Goal: Task Accomplishment & Management: Manage account settings

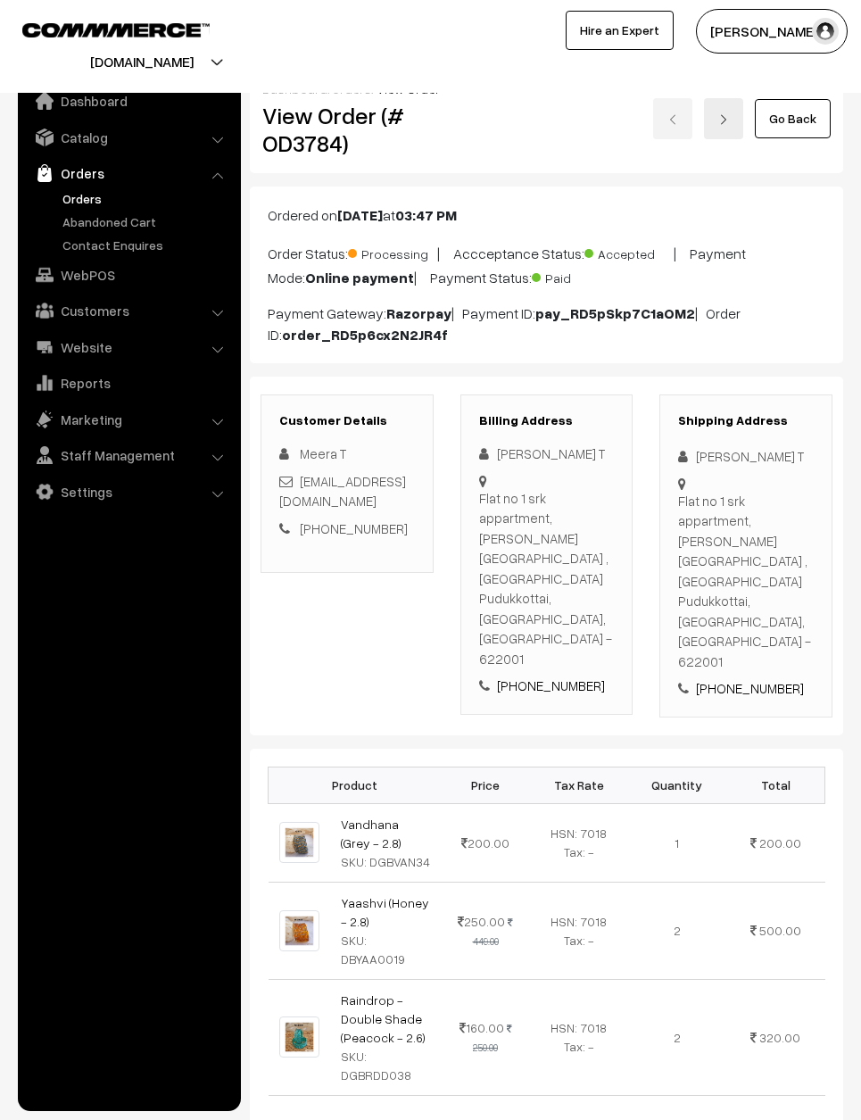
scroll to position [790, 0]
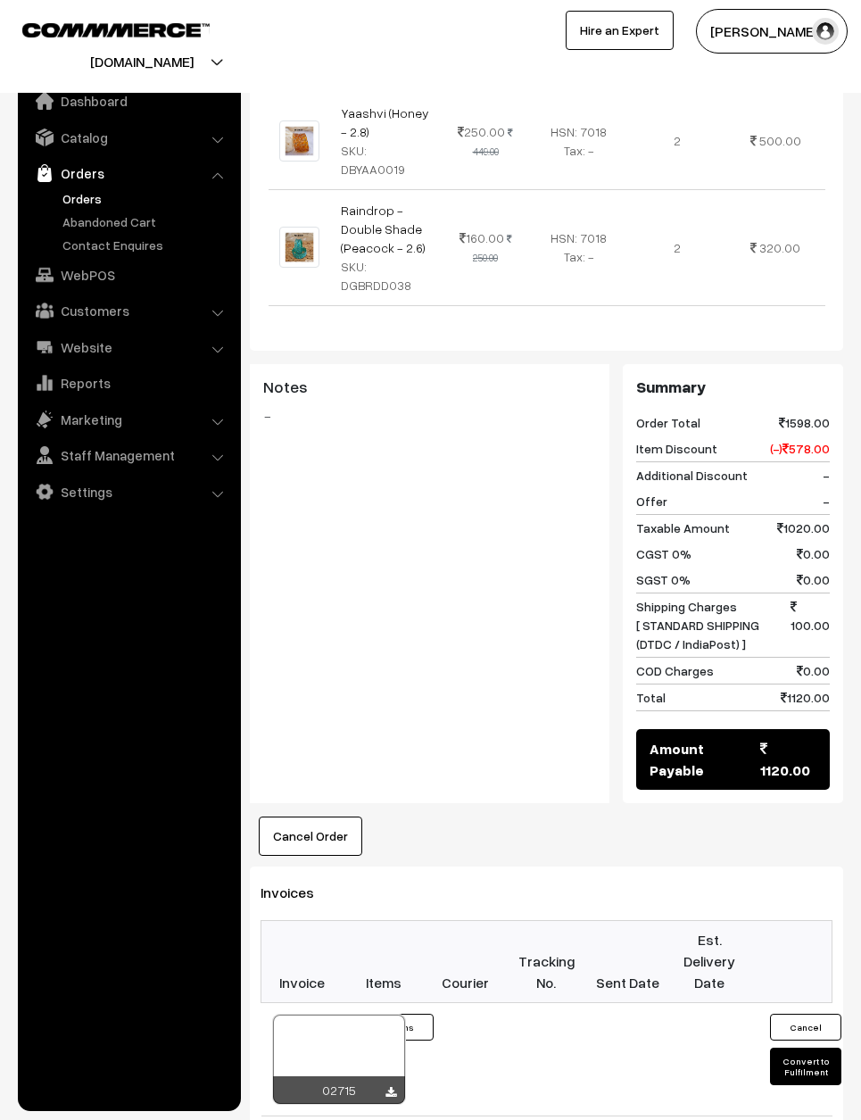
click at [84, 189] on link "Orders" at bounding box center [146, 198] width 177 height 19
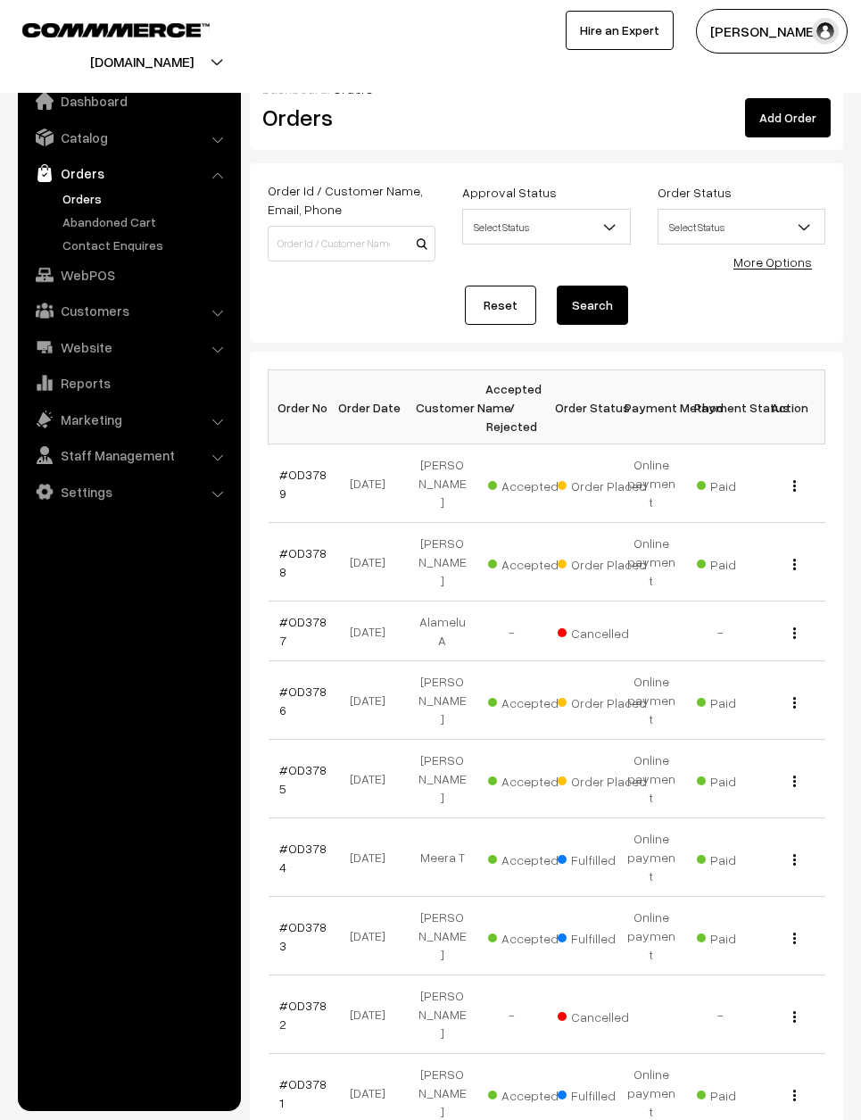
click at [279, 762] on link "#OD3785" at bounding box center [302, 779] width 47 height 34
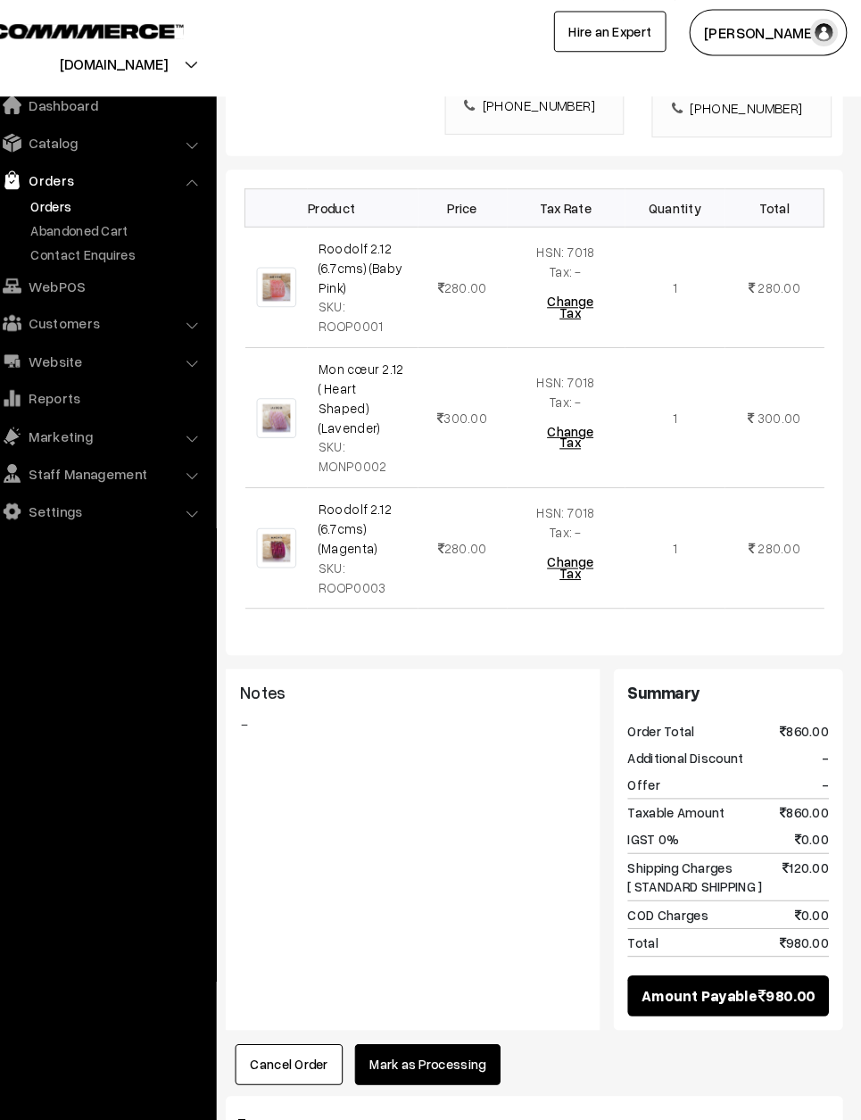
scroll to position [582, 0]
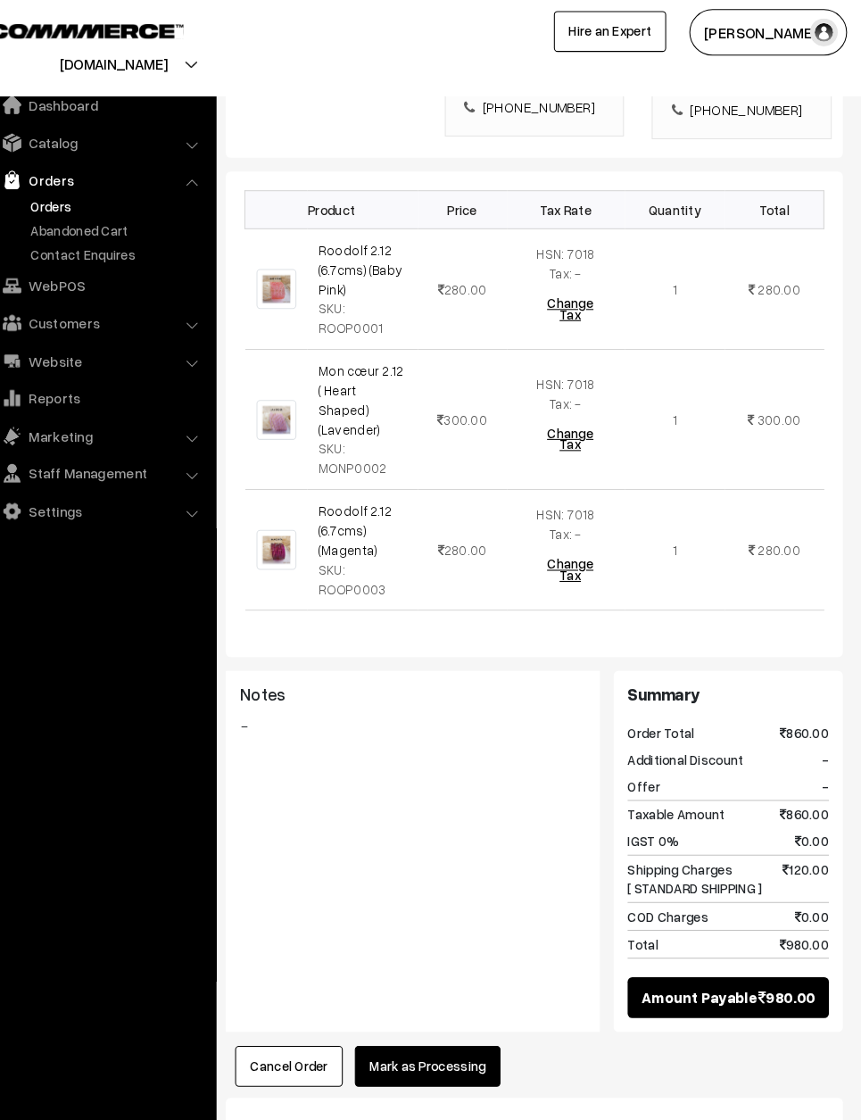
click at [437, 1006] on button "Mark as Processing" at bounding box center [444, 1025] width 140 height 39
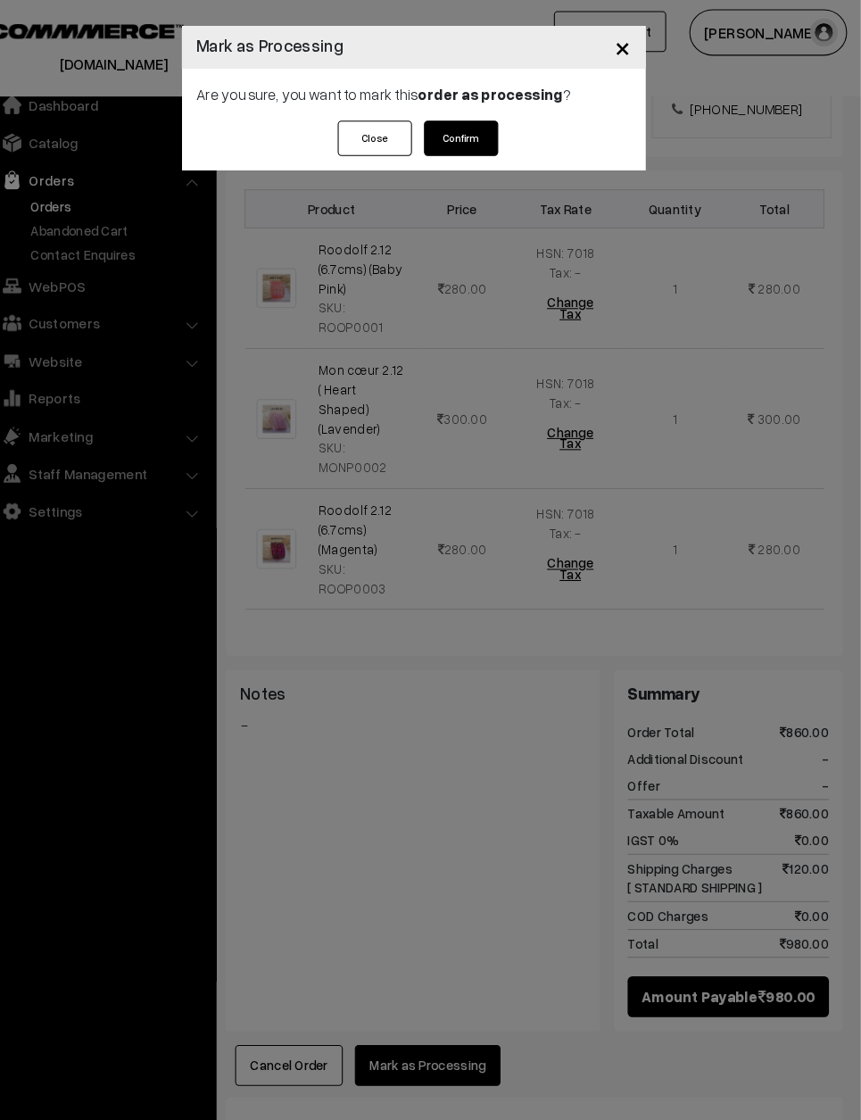
click at [461, 130] on button "Confirm" at bounding box center [476, 133] width 71 height 34
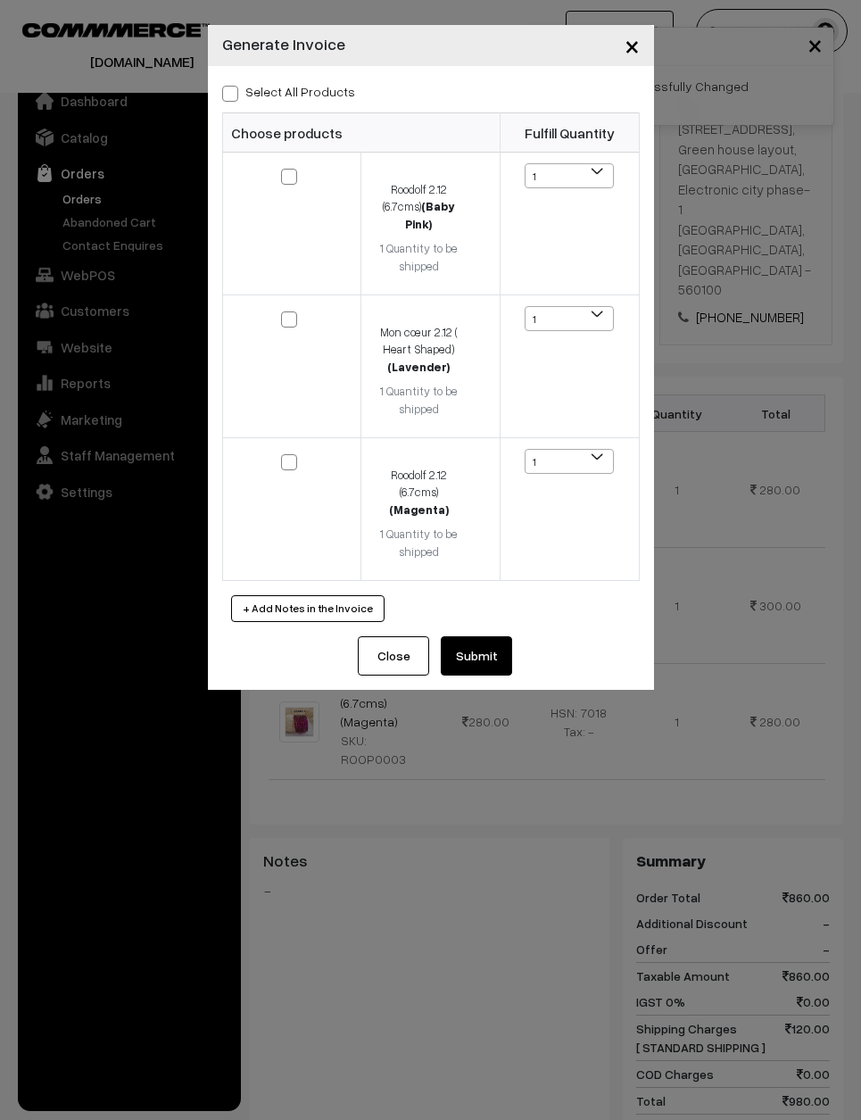
click at [245, 96] on label "Select All Products" at bounding box center [288, 91] width 133 height 19
click at [234, 96] on input "Select All Products" at bounding box center [228, 91] width 12 height 12
checkbox input "true"
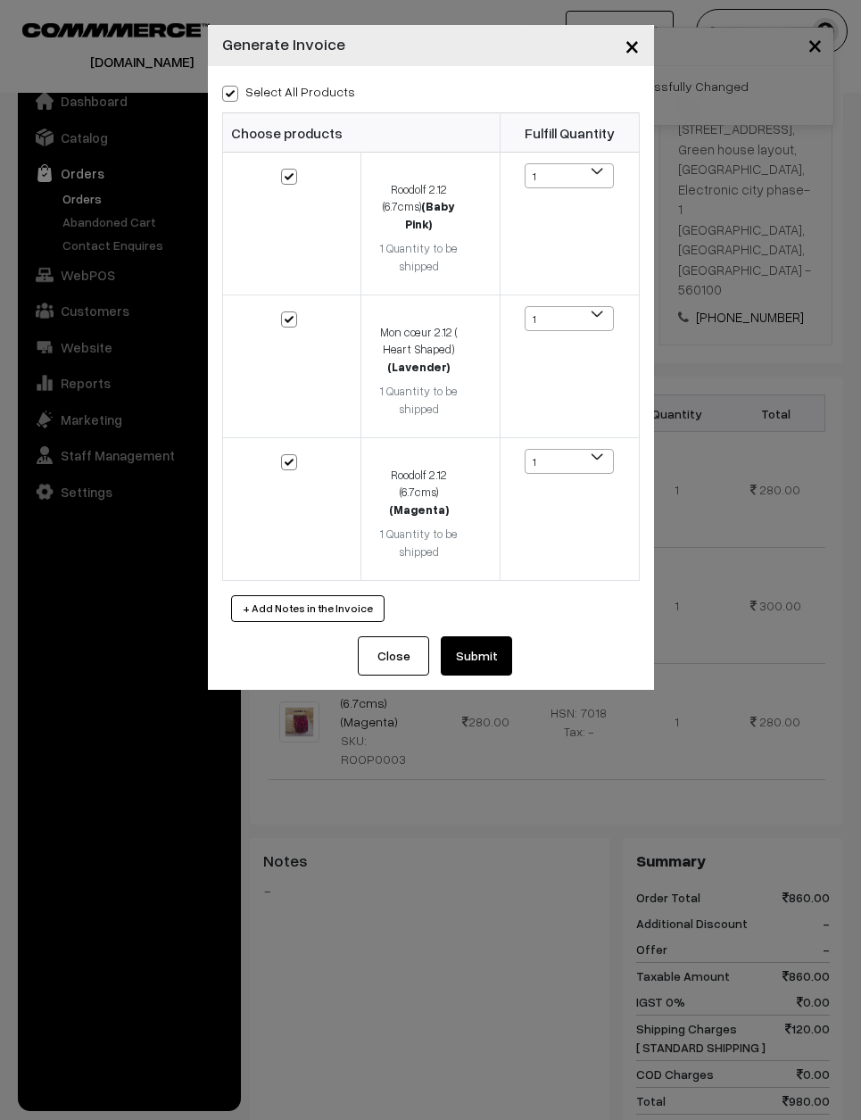
checkbox input "true"
click at [478, 657] on button "Submit" at bounding box center [476, 655] width 71 height 39
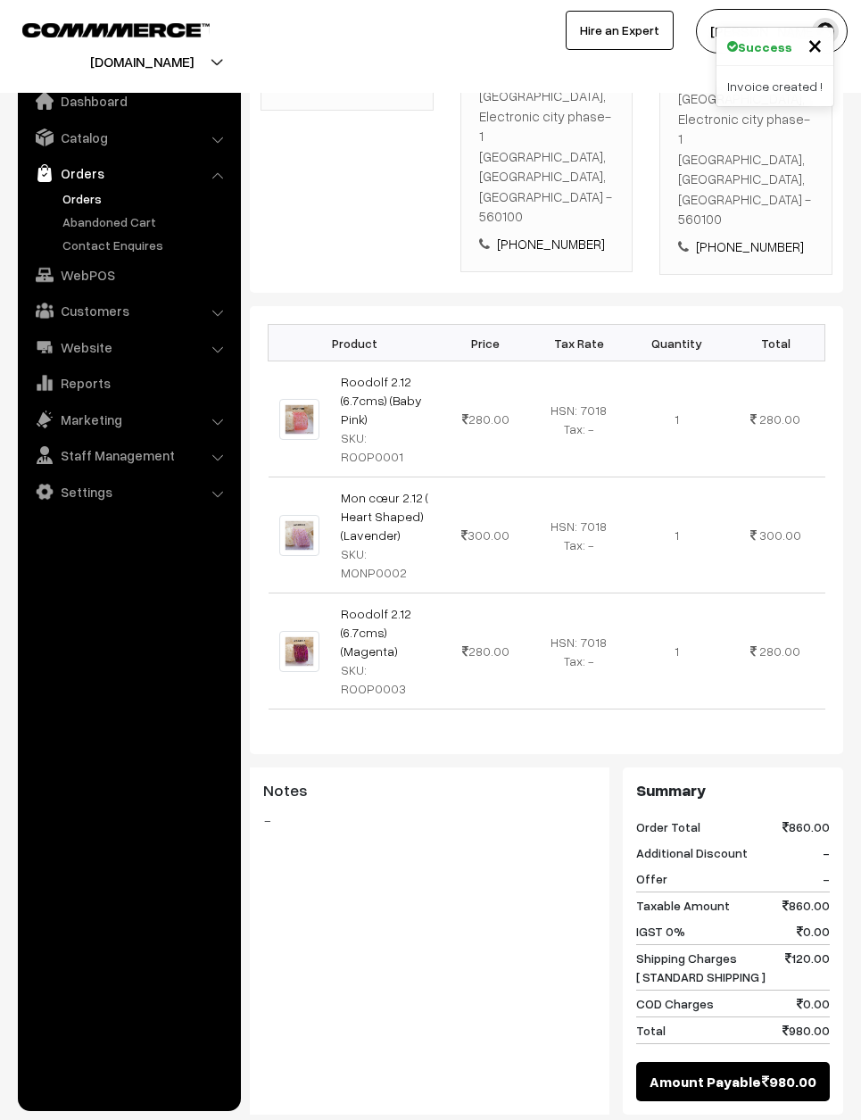
click at [677, 478] on td "1" at bounding box center [677, 536] width 98 height 116
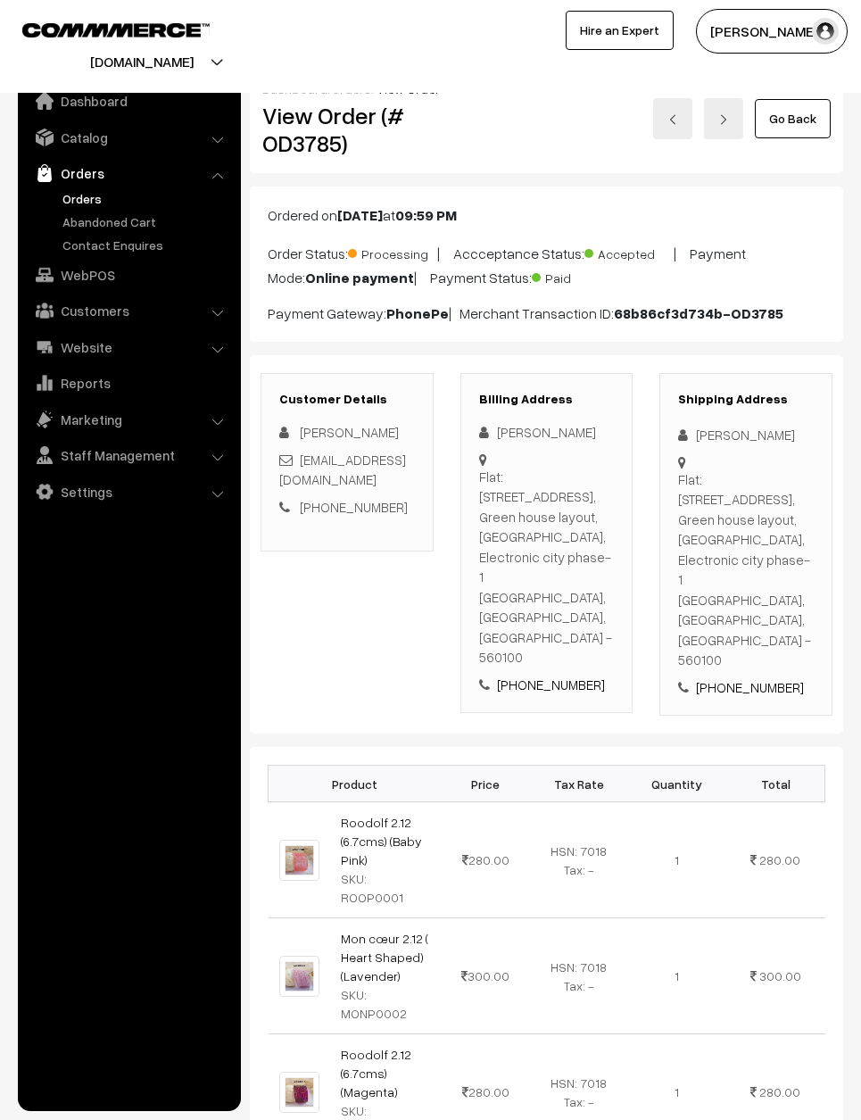
click at [792, 104] on link "Go Back" at bounding box center [793, 118] width 76 height 39
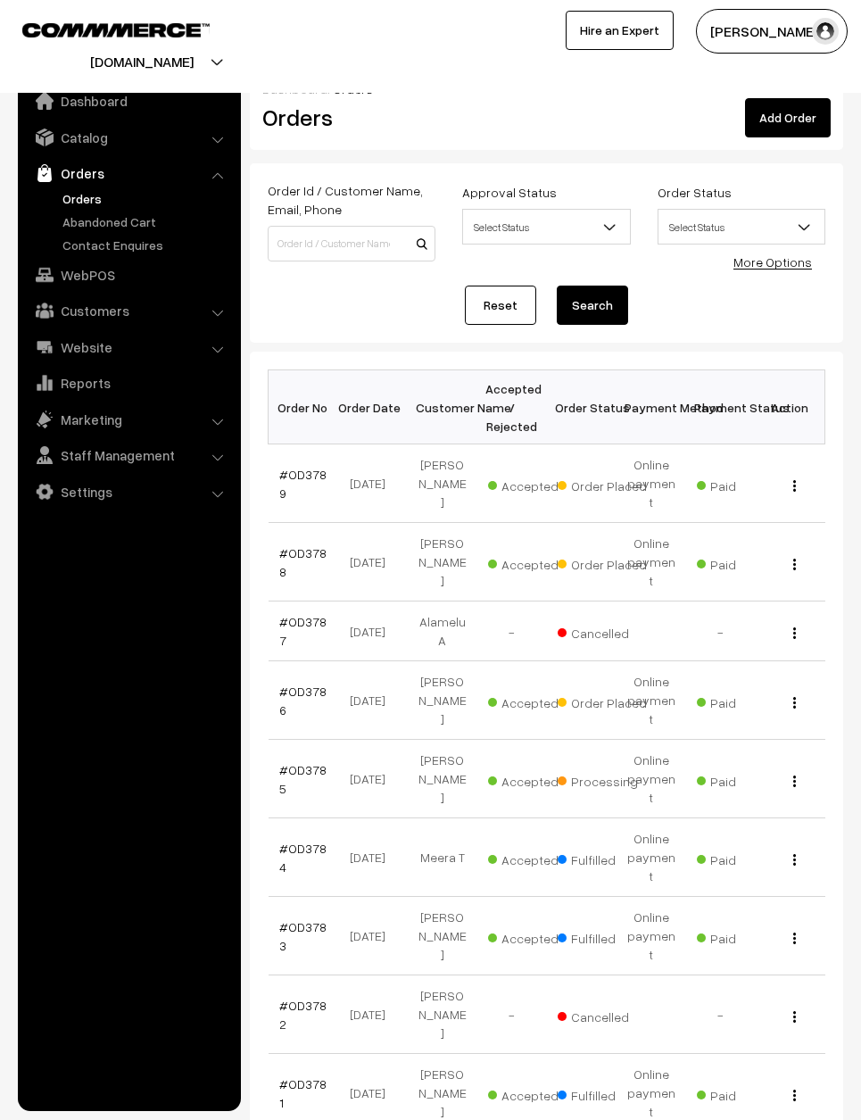
click at [314, 684] on link "#OD3786" at bounding box center [302, 701] width 47 height 34
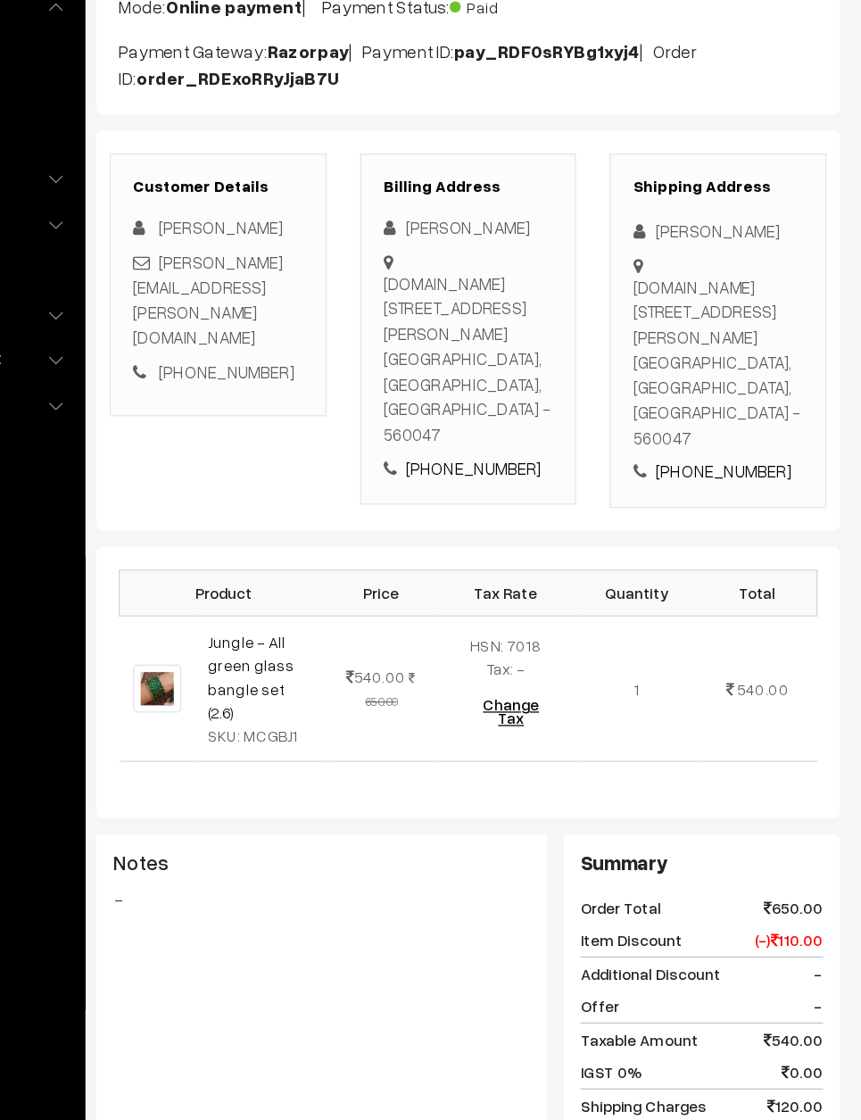
scroll to position [103, 0]
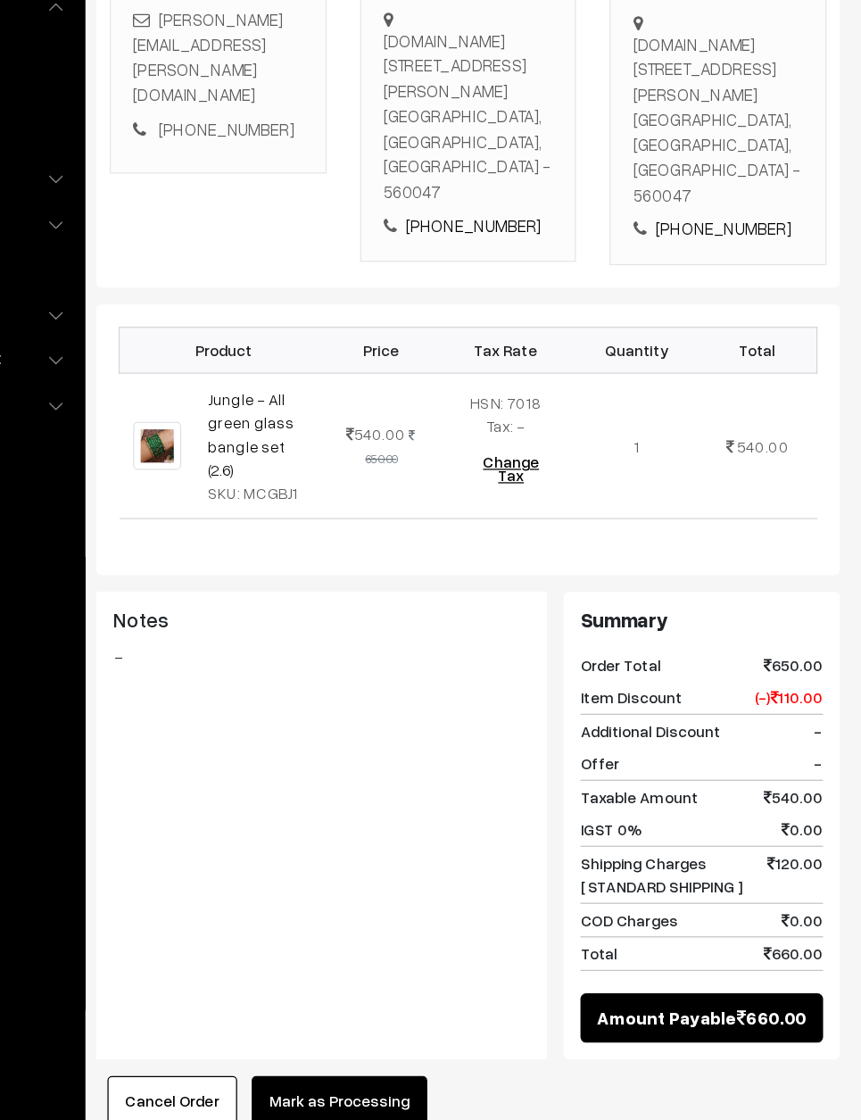
click at [374, 1029] on button "Mark as Processing" at bounding box center [444, 1048] width 140 height 39
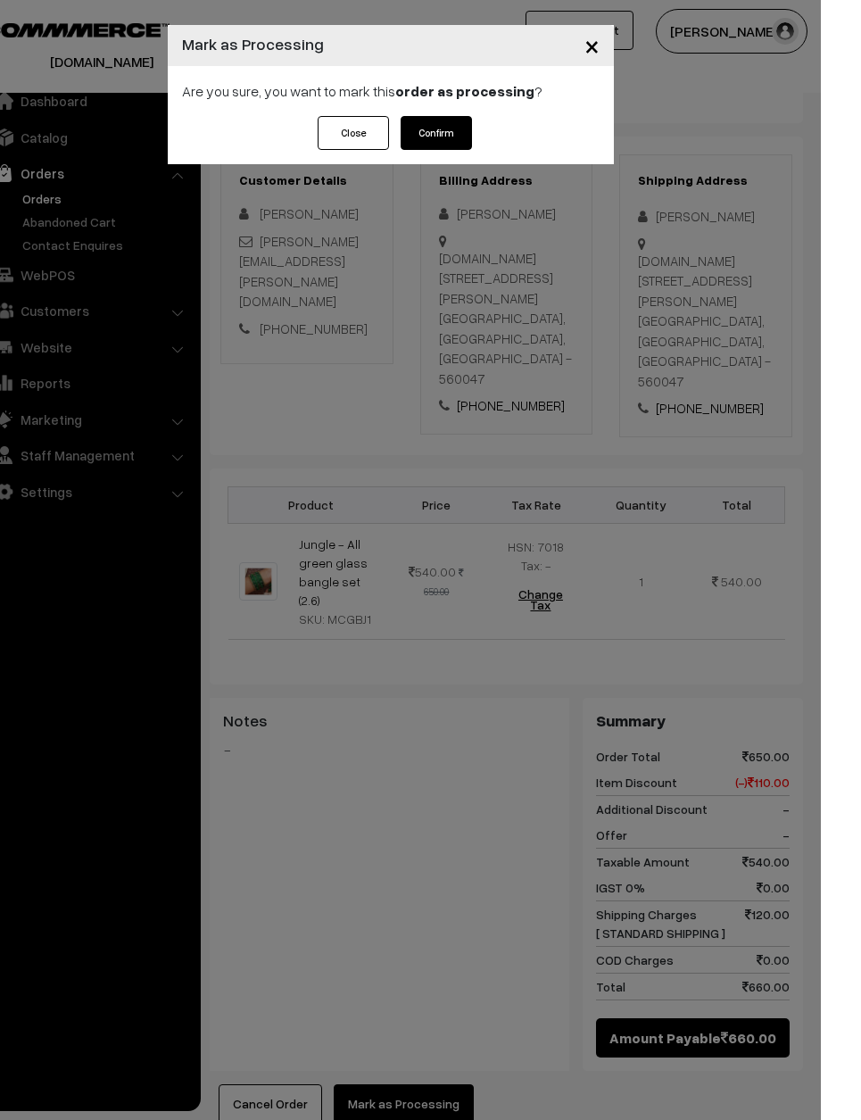
scroll to position [301, 0]
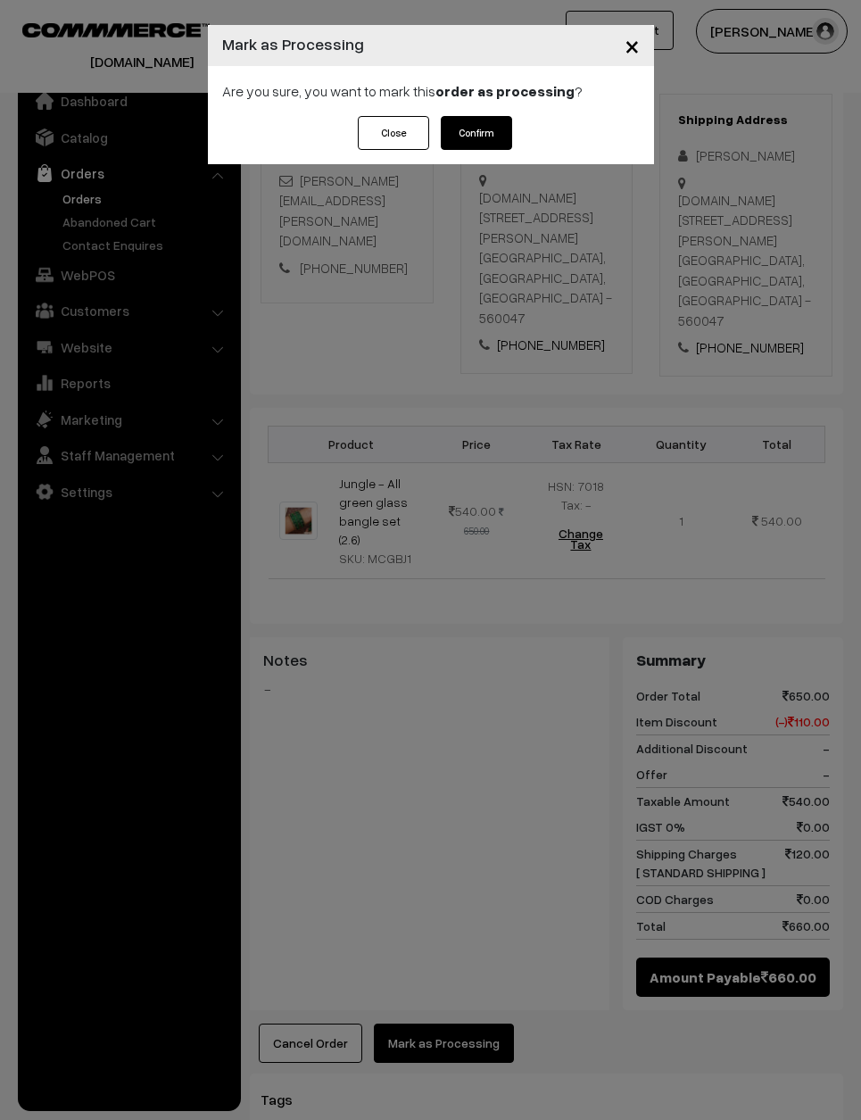
click at [478, 145] on button "Confirm" at bounding box center [476, 133] width 71 height 34
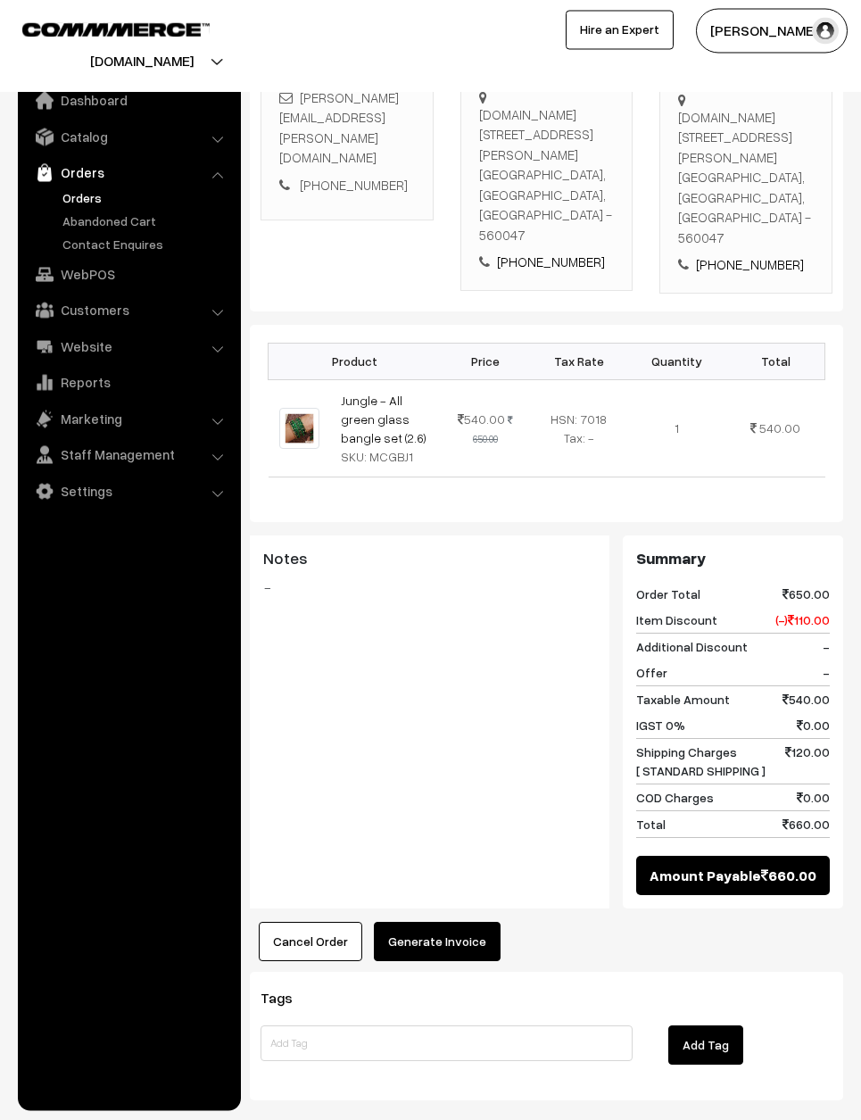
scroll to position [383, 0]
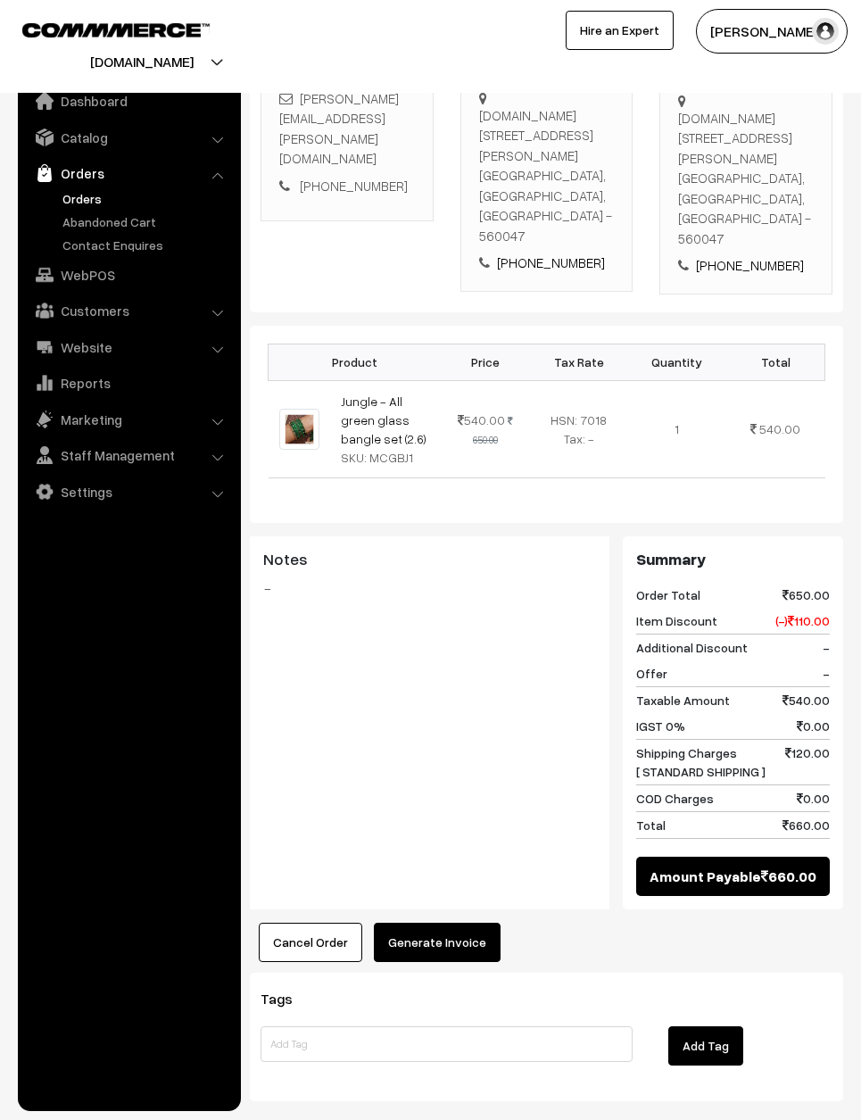
click at [464, 923] on button "Generate Invoice" at bounding box center [437, 942] width 127 height 39
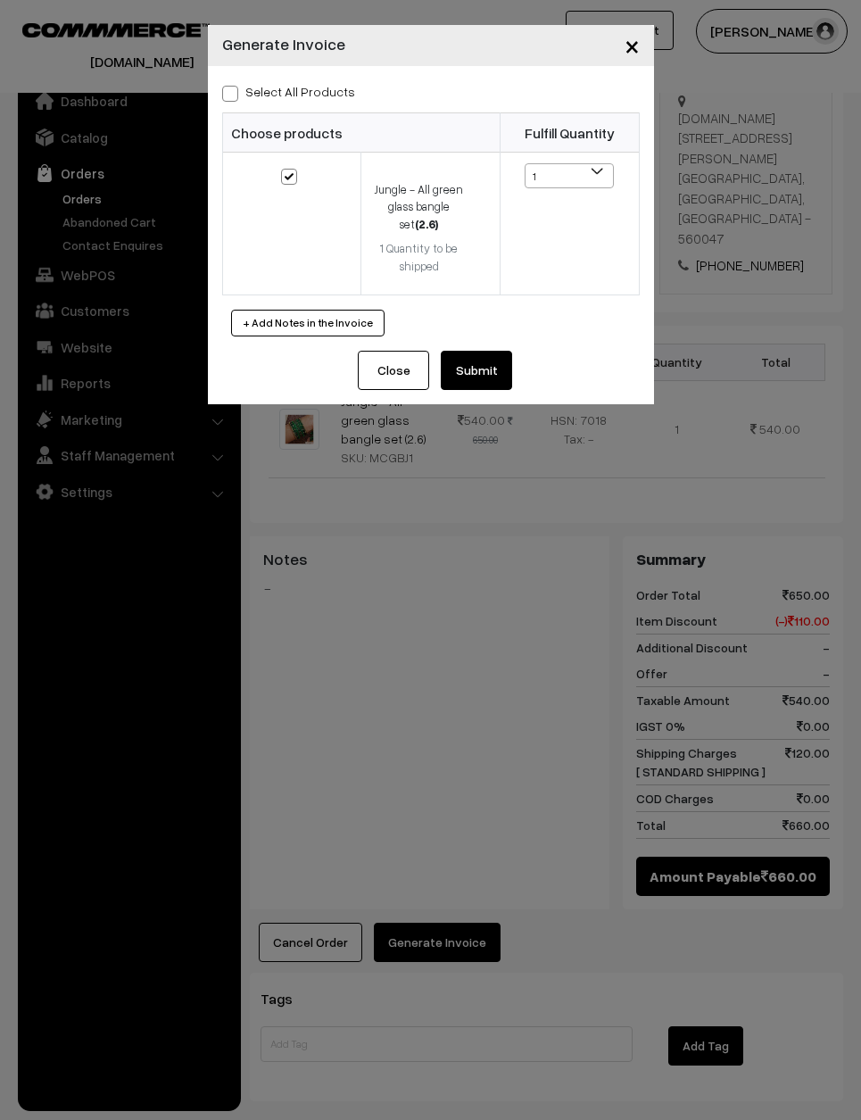
click at [279, 82] on label "Select All Products" at bounding box center [288, 91] width 133 height 19
click at [234, 85] on input "Select All Products" at bounding box center [228, 91] width 12 height 12
checkbox input "true"
click at [498, 366] on button "Submit" at bounding box center [476, 370] width 71 height 39
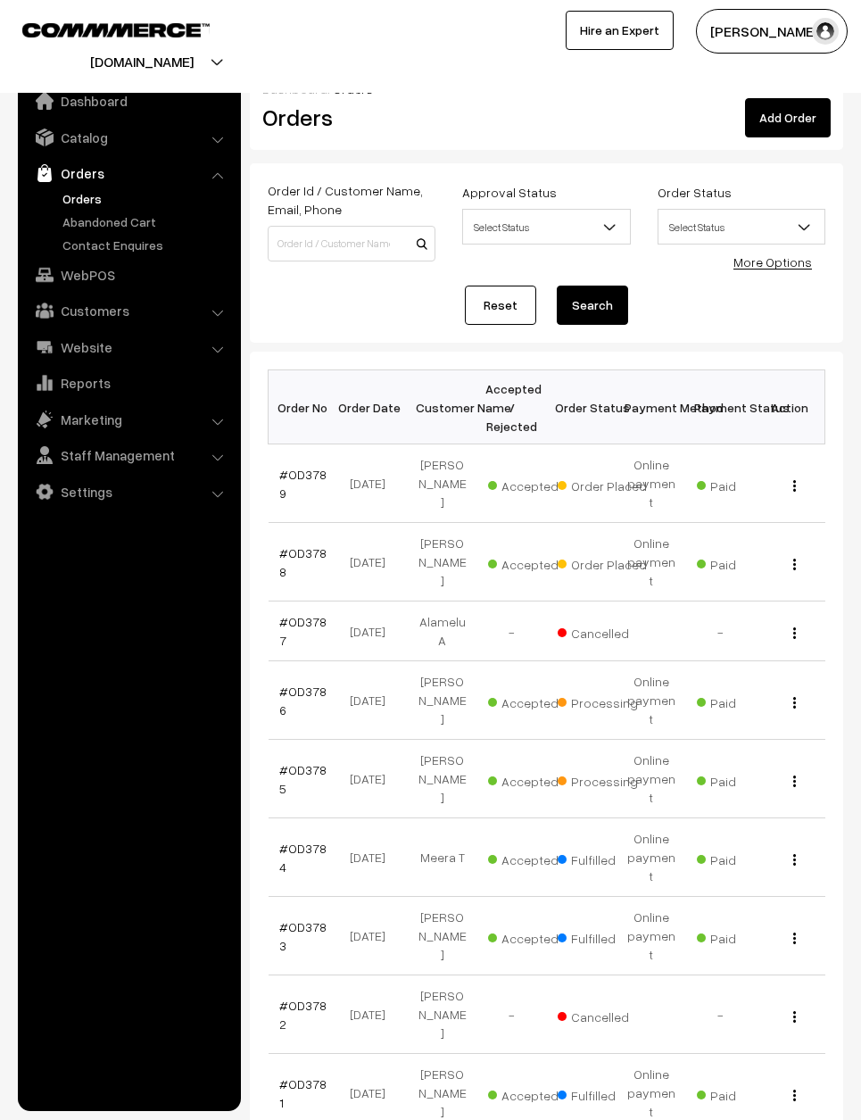
click at [311, 545] on link "#OD3788" at bounding box center [302, 562] width 47 height 34
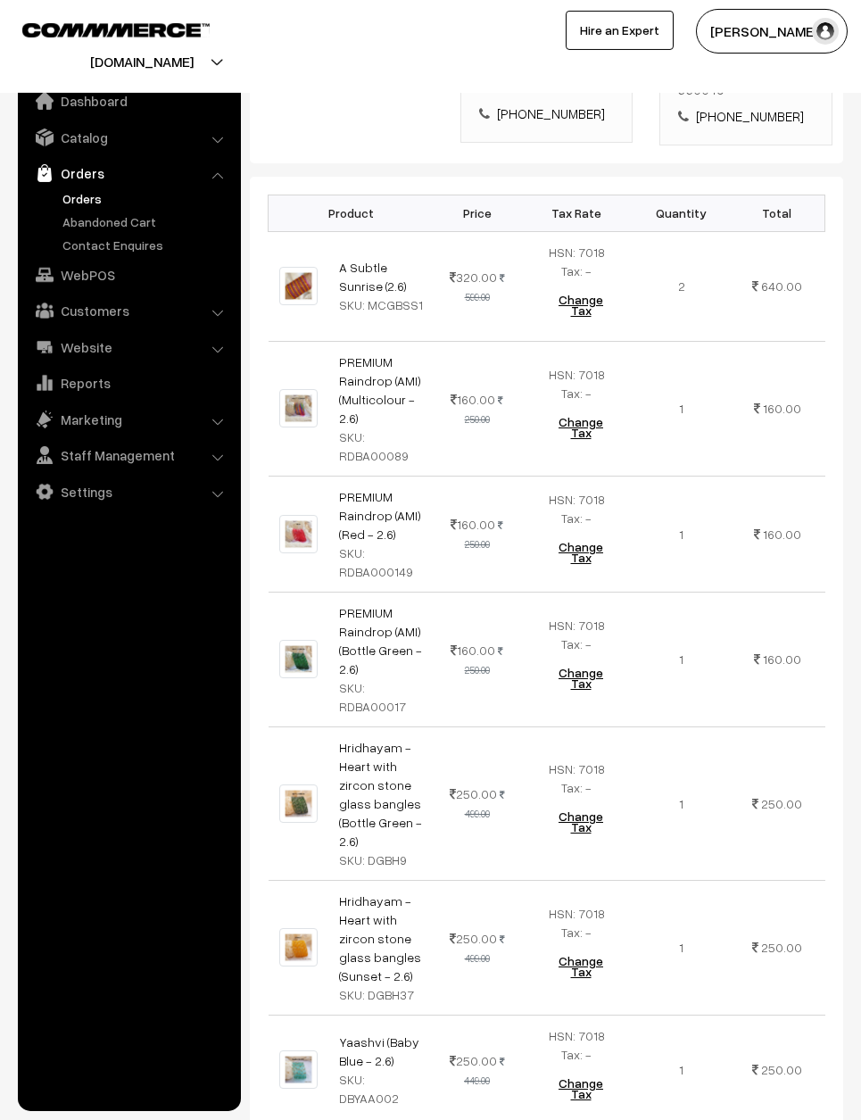
scroll to position [517, 0]
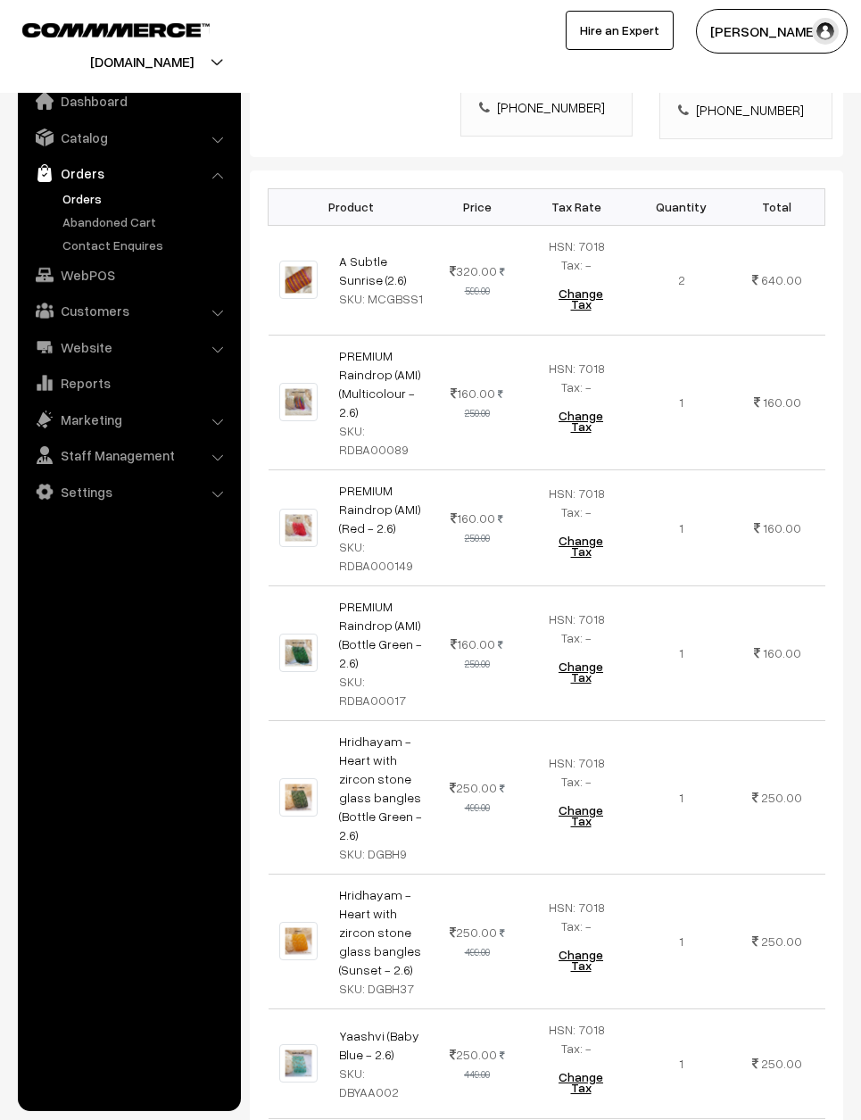
click at [232, 418] on link "Marketing" at bounding box center [128, 419] width 212 height 32
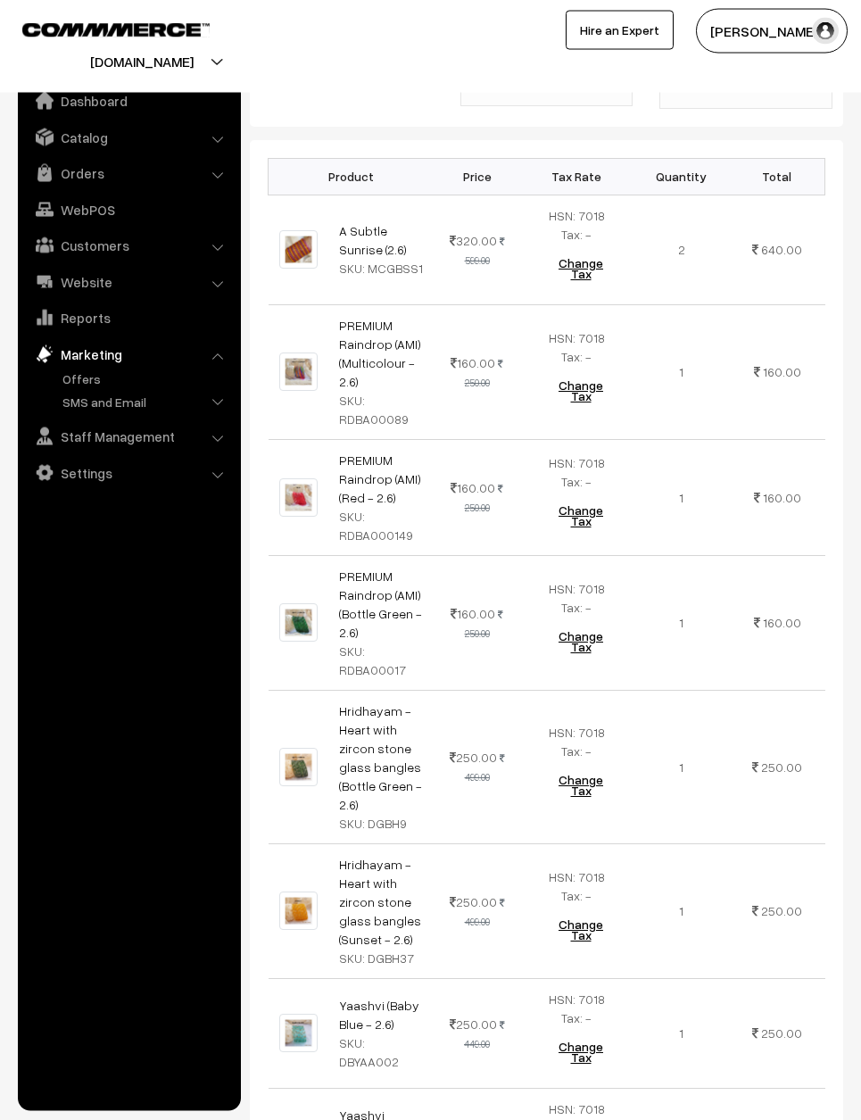
scroll to position [610, 0]
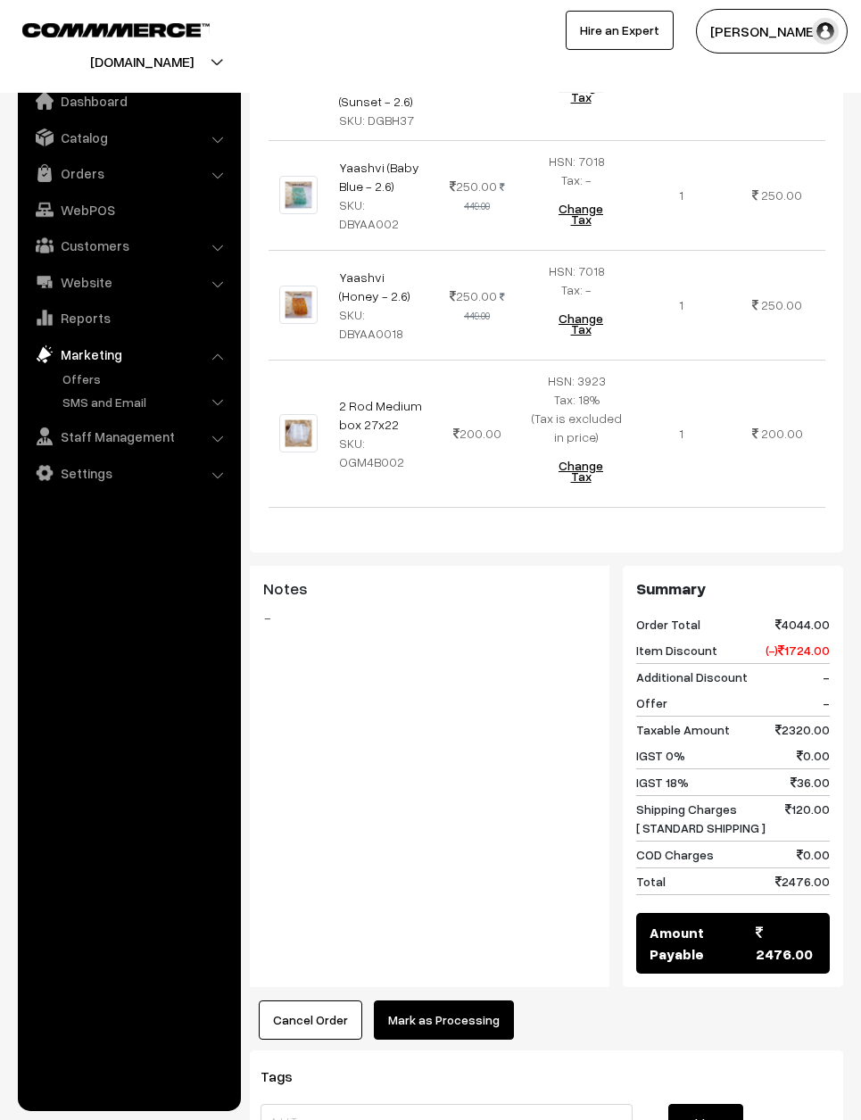
click at [483, 1001] on button "Mark as Processing" at bounding box center [444, 1020] width 140 height 39
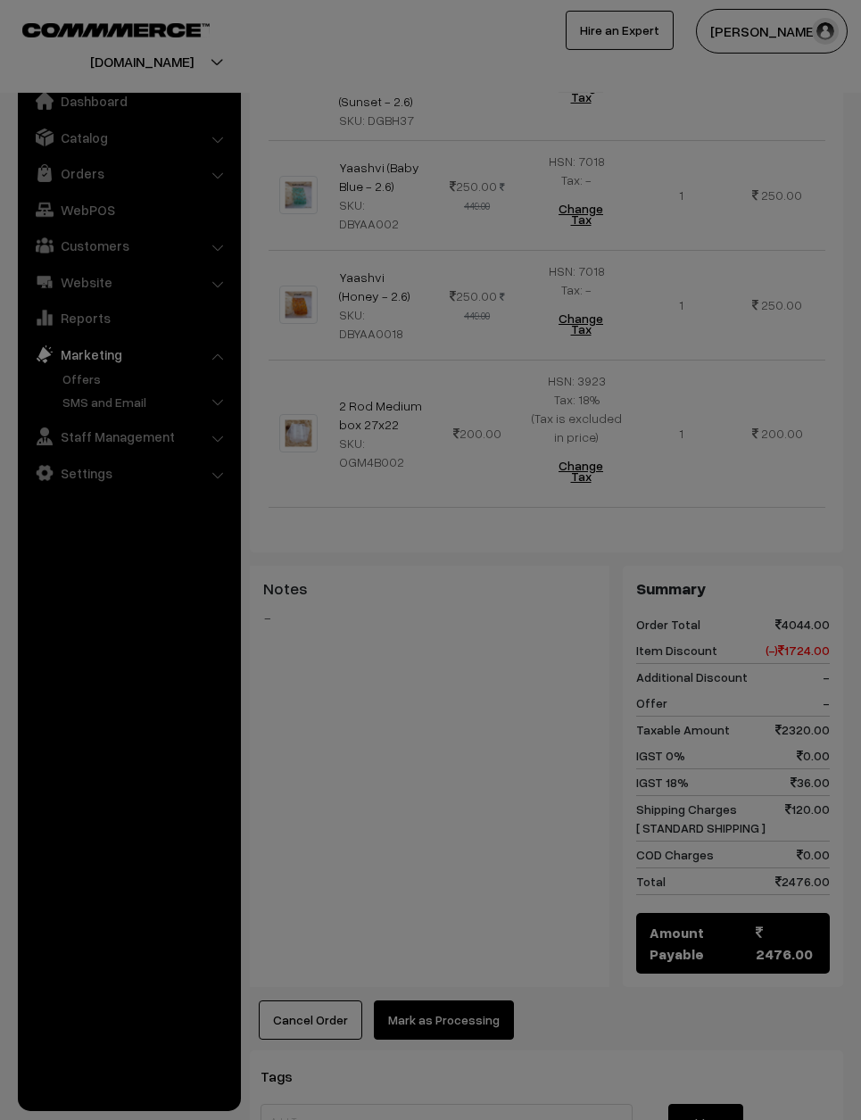
scroll to position [1386, 0]
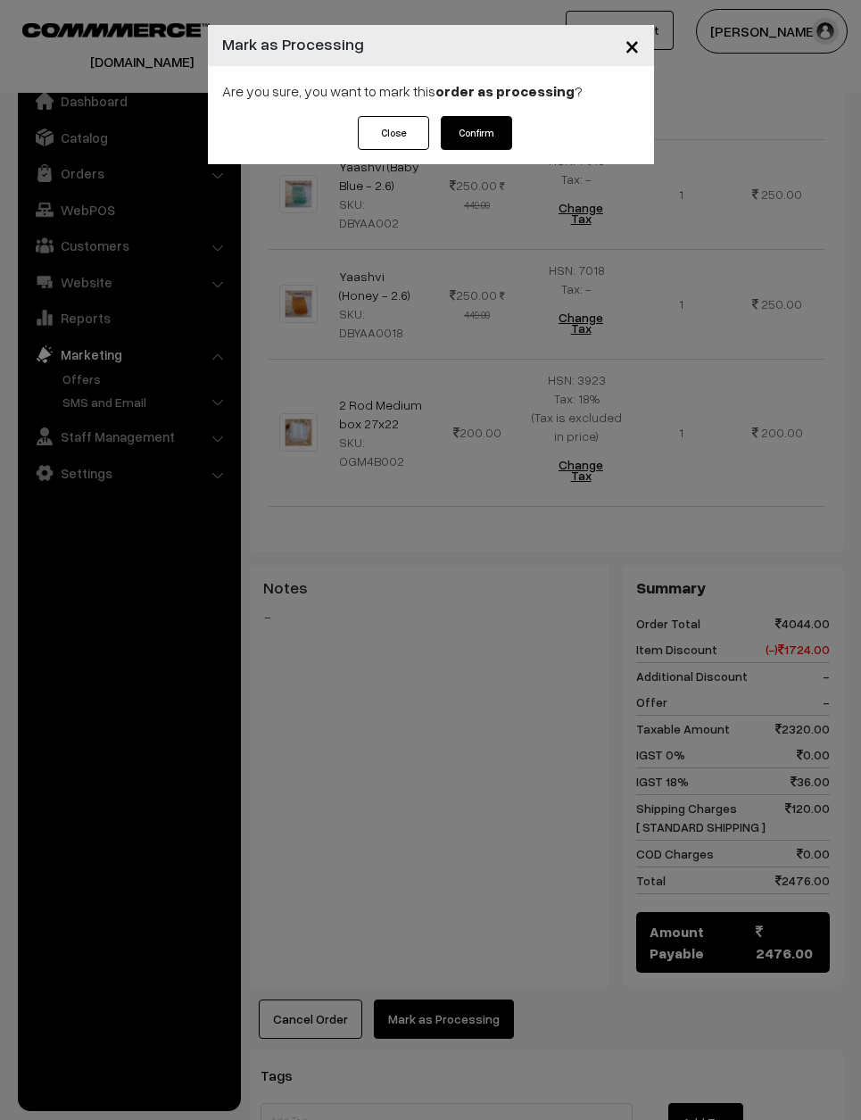
click at [497, 132] on button "Confirm" at bounding box center [476, 133] width 71 height 34
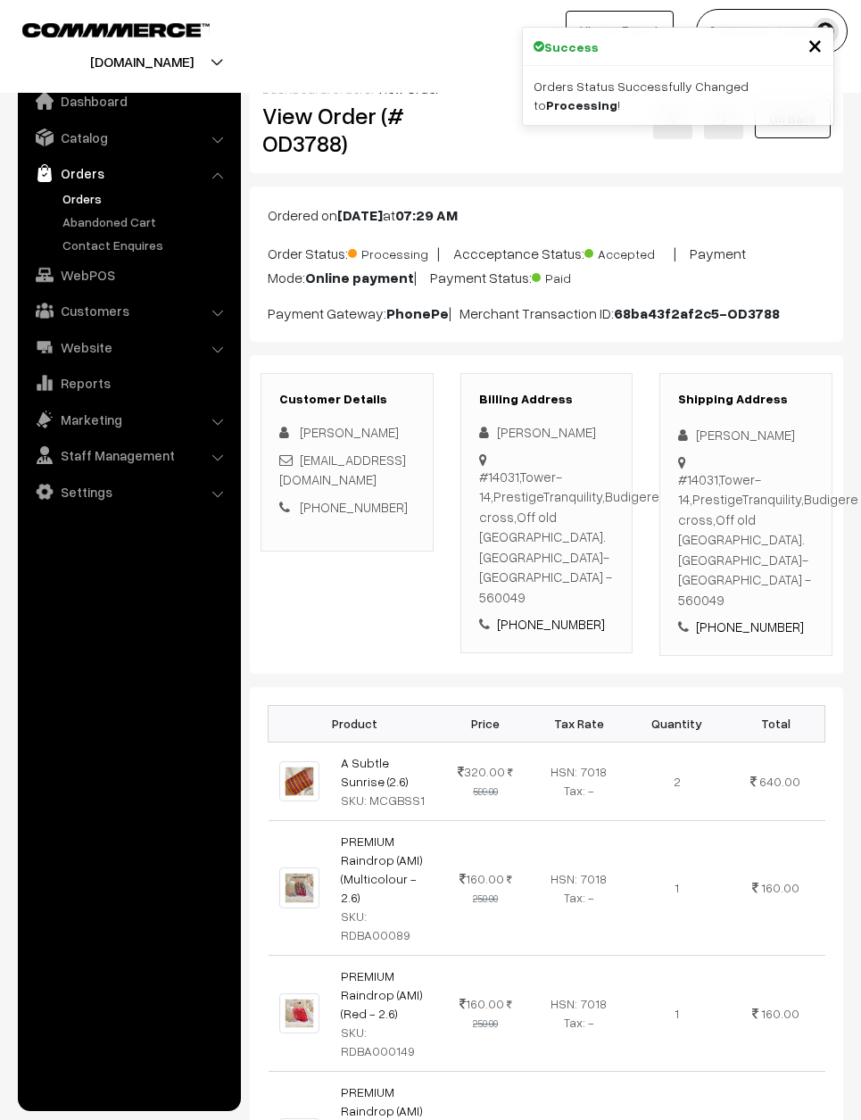
scroll to position [1241, 0]
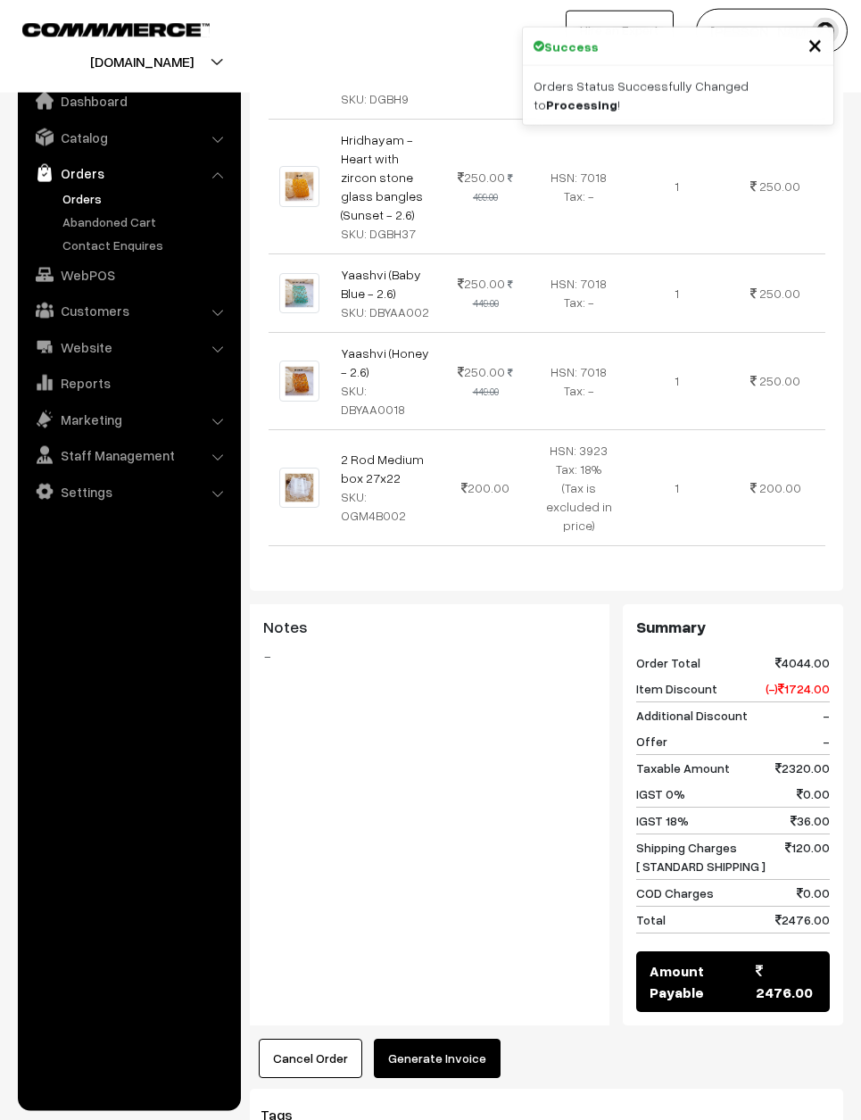
click at [486, 1039] on button "Generate Invoice" at bounding box center [437, 1058] width 127 height 39
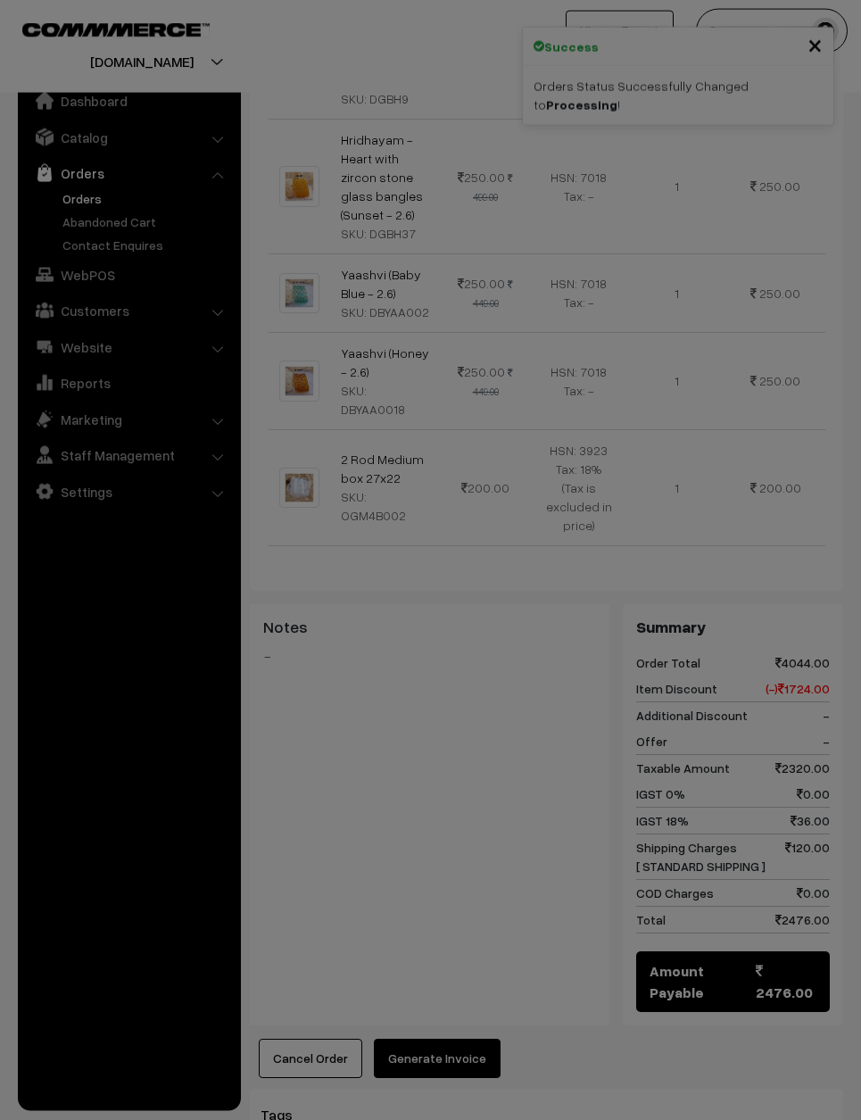
scroll to position [1242, 0]
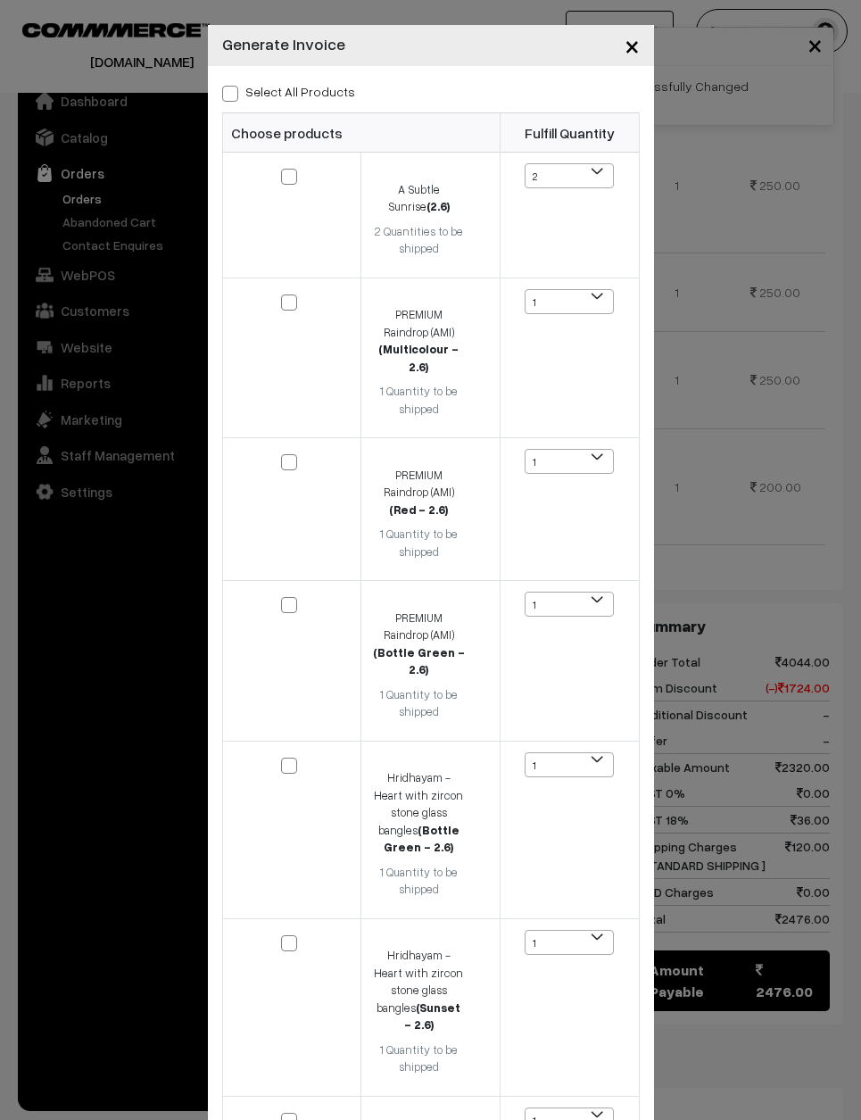
click at [296, 88] on label "Select All Products" at bounding box center [288, 91] width 133 height 19
click at [234, 88] on input "Select All Products" at bounding box center [228, 91] width 12 height 12
checkbox input "true"
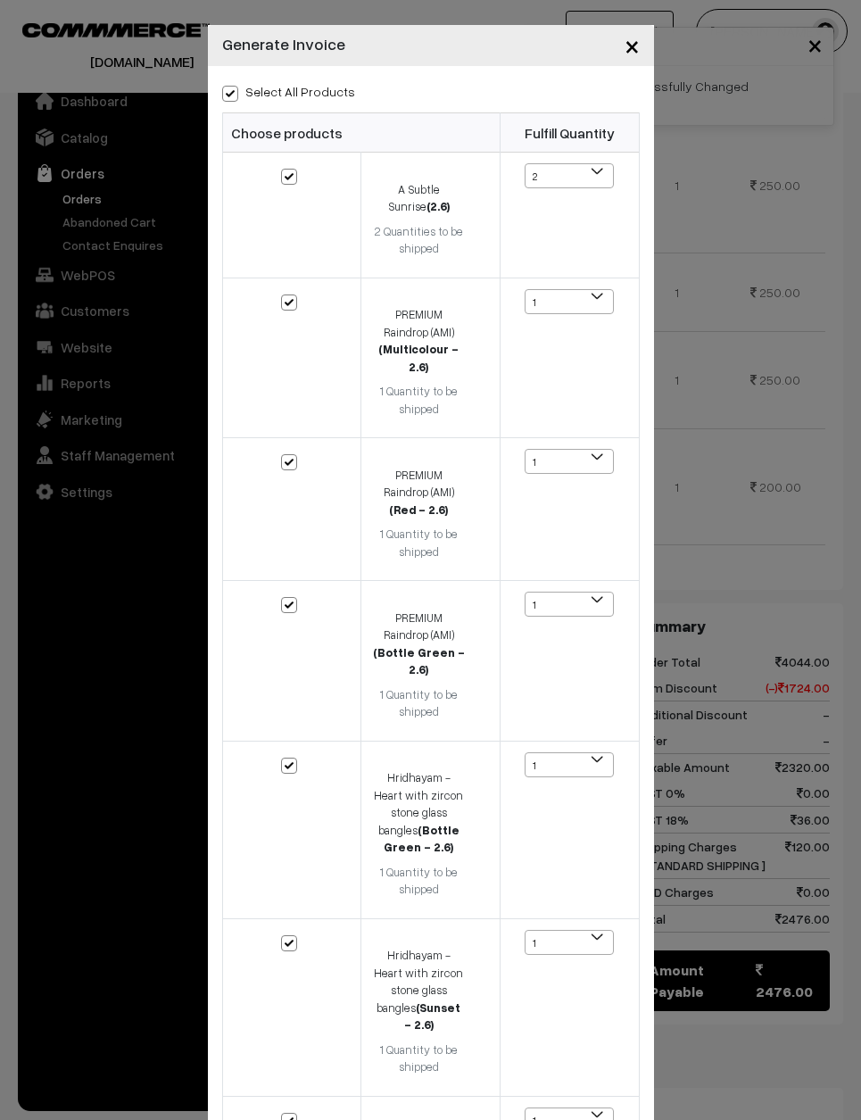
checkbox input "true"
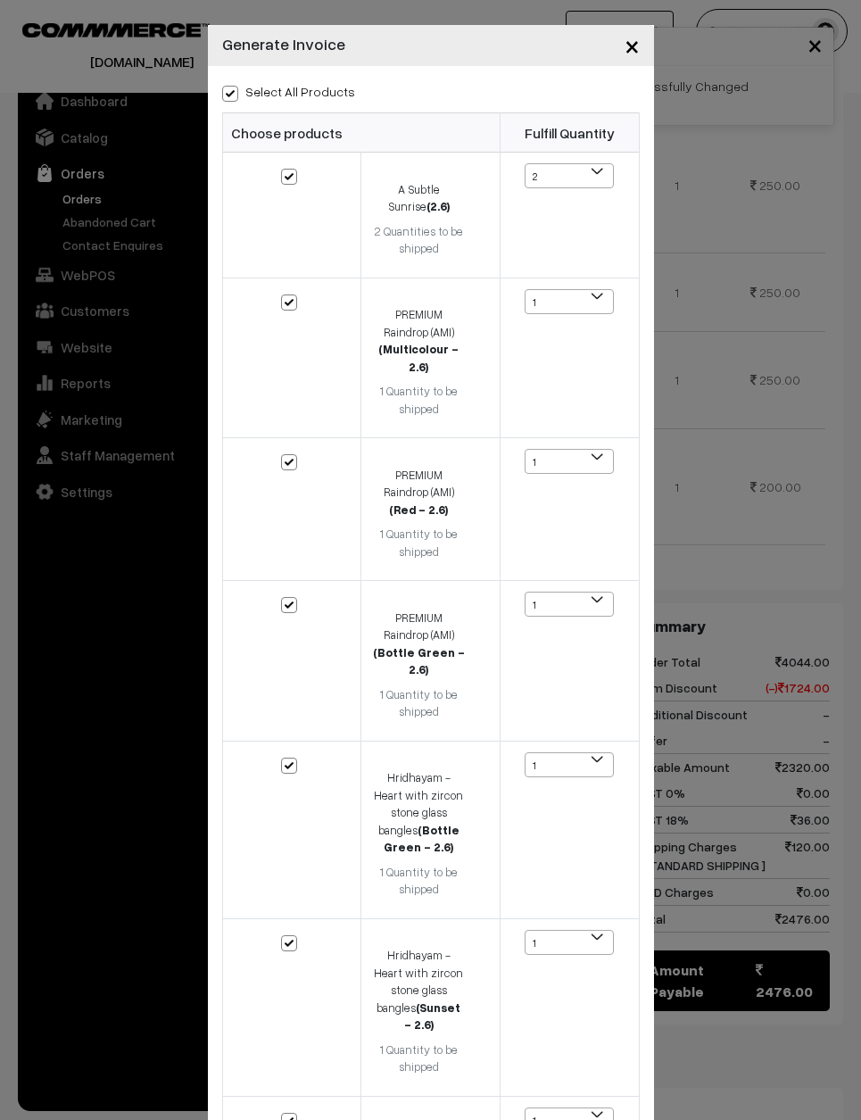
checkbox input "true"
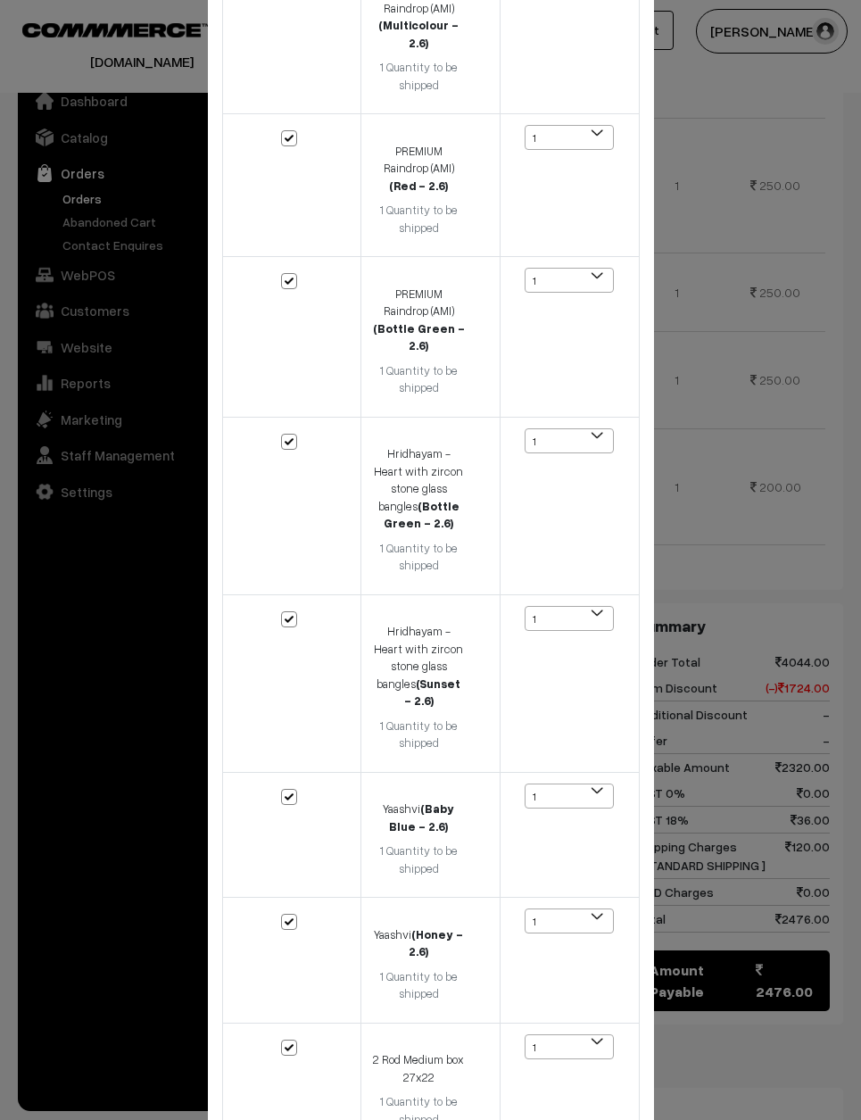
scroll to position [323, 0]
click at [516, 1106] on div "Select All Products Choose products Fulfill Quantity (2.6) 2 1" at bounding box center [431, 474] width 446 height 1462
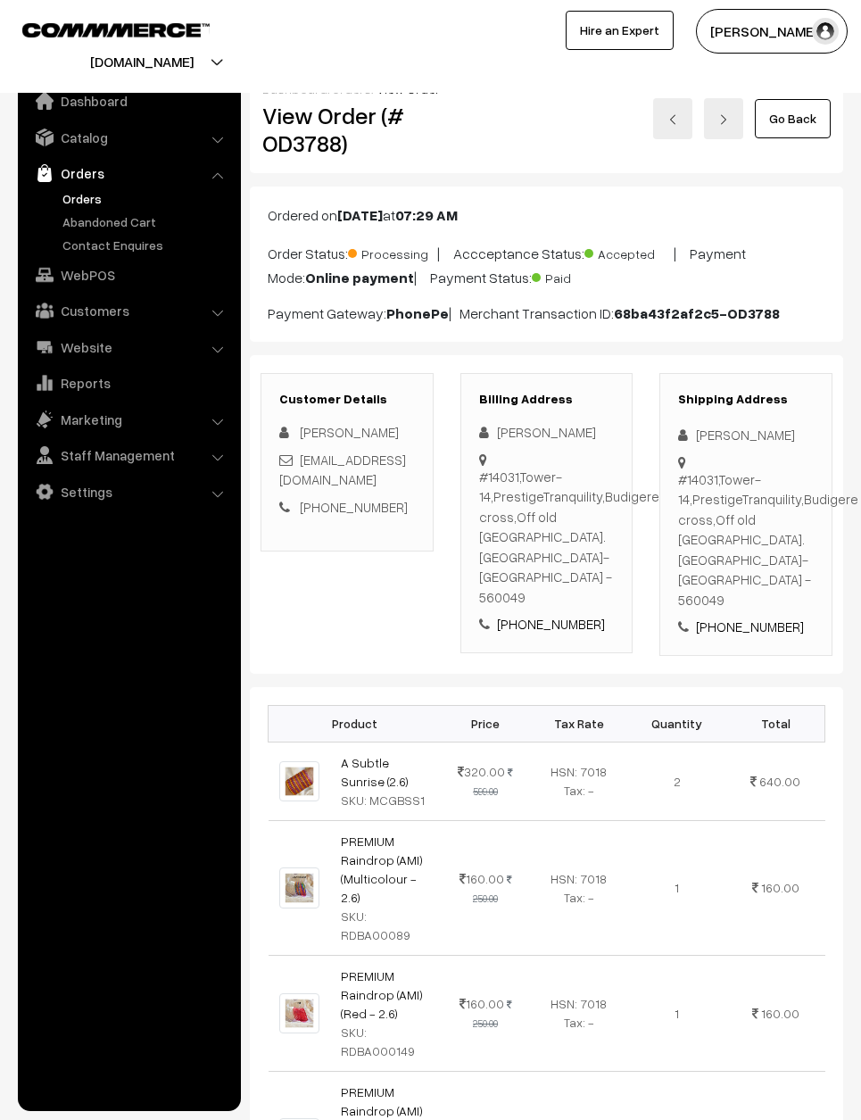
click at [803, 113] on link "Go Back" at bounding box center [793, 118] width 76 height 39
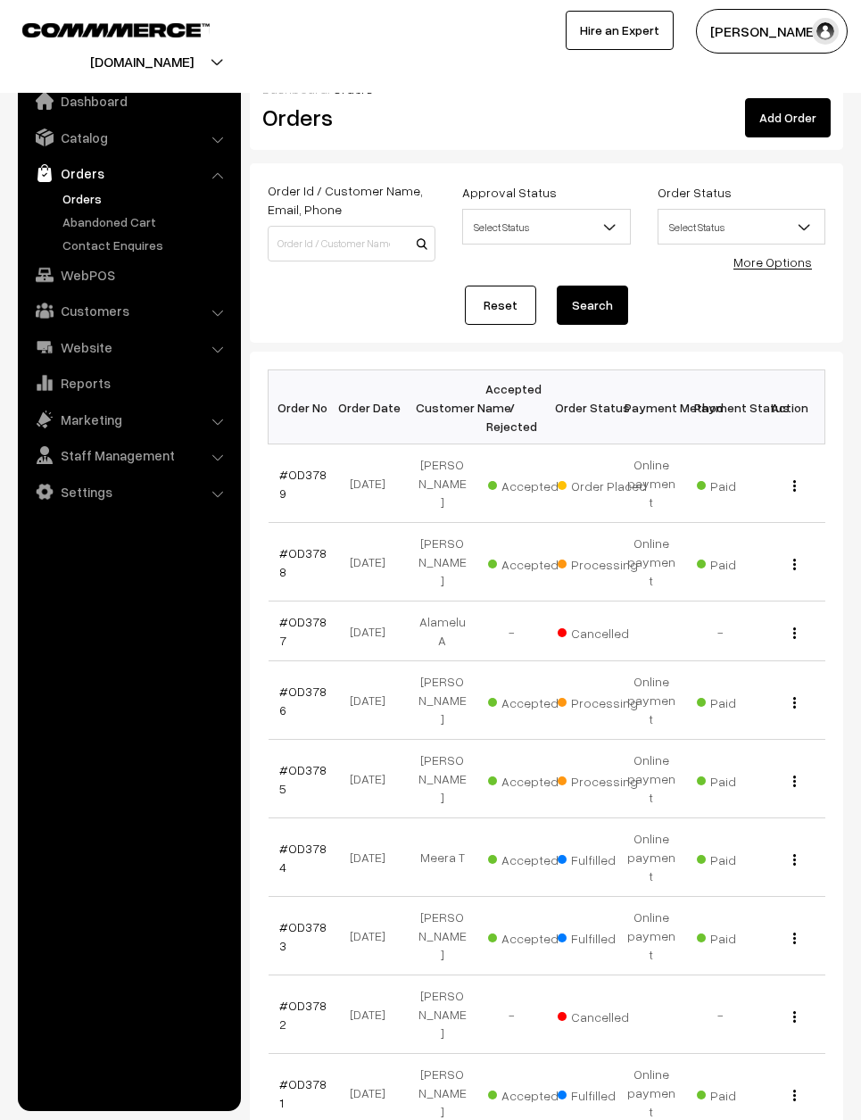
click at [287, 433] on th "Order No" at bounding box center [304, 407] width 70 height 74
click at [279, 467] on link "#OD3789" at bounding box center [302, 484] width 47 height 34
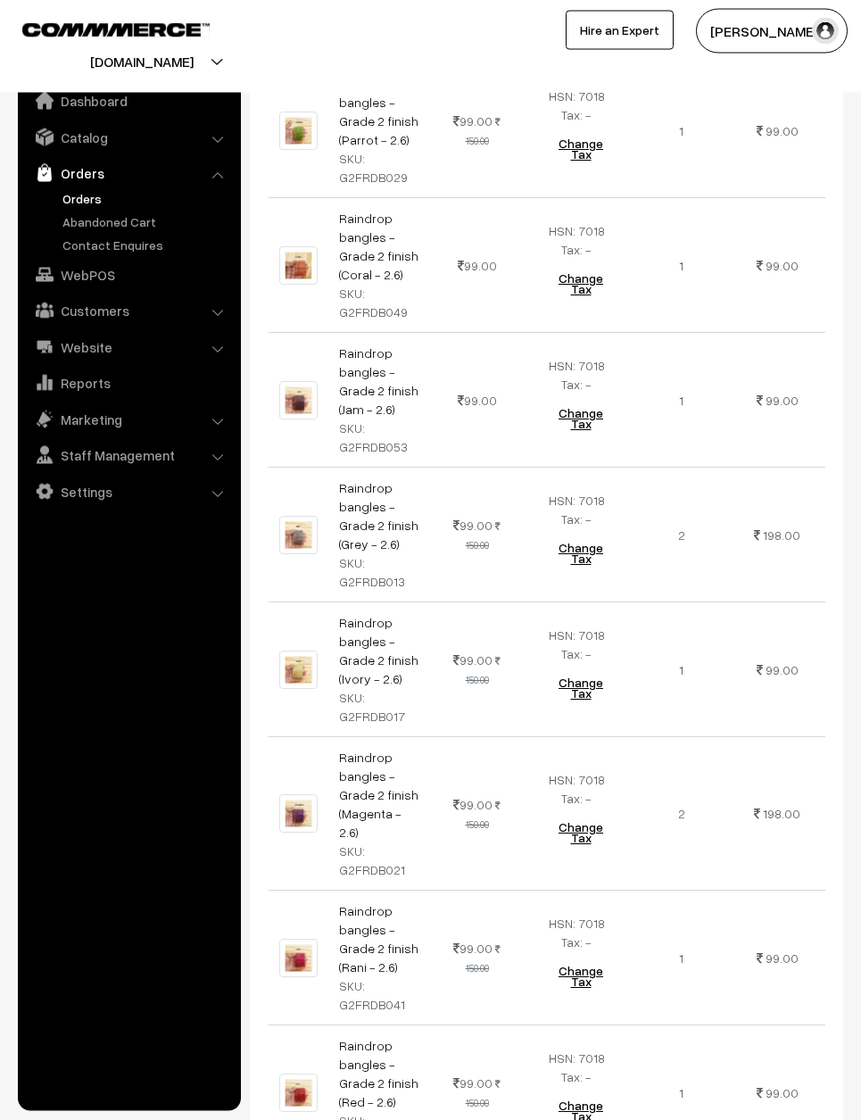
scroll to position [1099, 0]
click at [608, 1119] on div "Product Price Tax Rate Quantity Total Raindrop bangles - Grade 2 finish (Maroon…" at bounding box center [547, 387] width 594 height 1639
click at [641, 1119] on div "Product Price Tax Rate Quantity Total Raindrop bangles - Grade 2 finish (Maroon…" at bounding box center [547, 387] width 594 height 1639
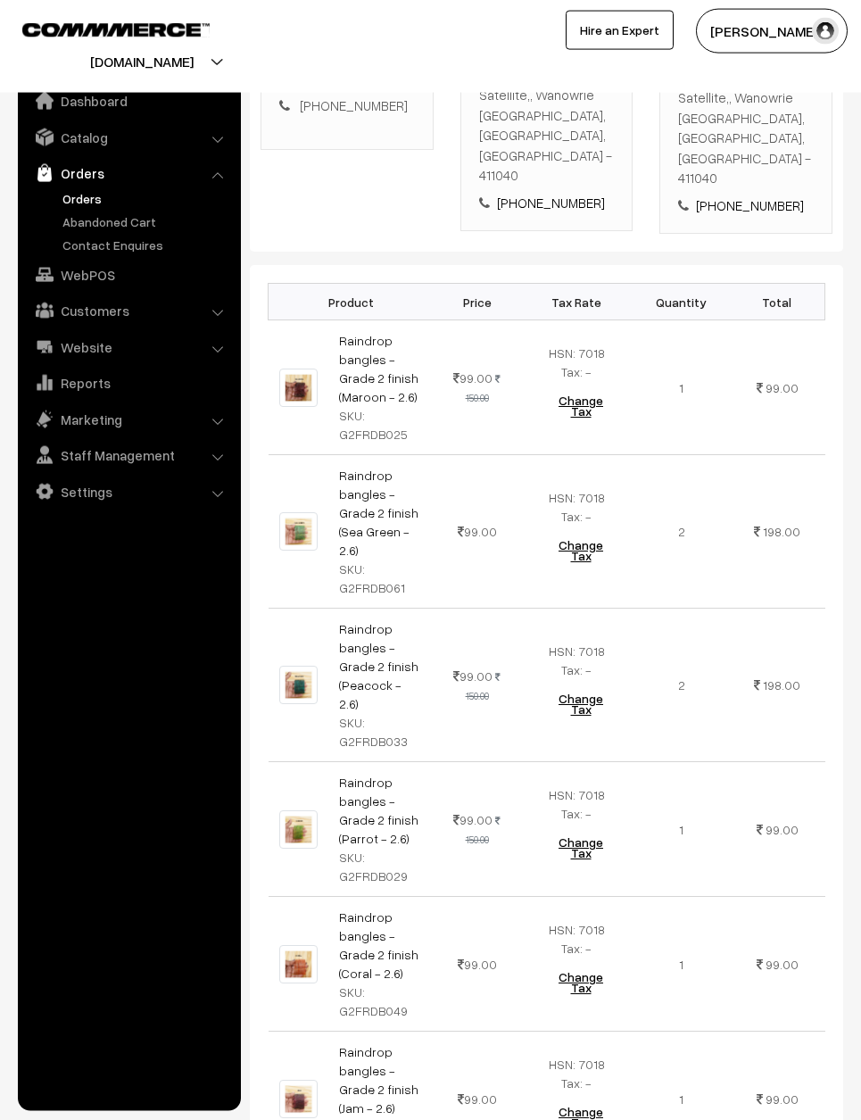
scroll to position [400, 0]
click at [585, 1094] on button "Change Tax" at bounding box center [580, 1119] width 83 height 50
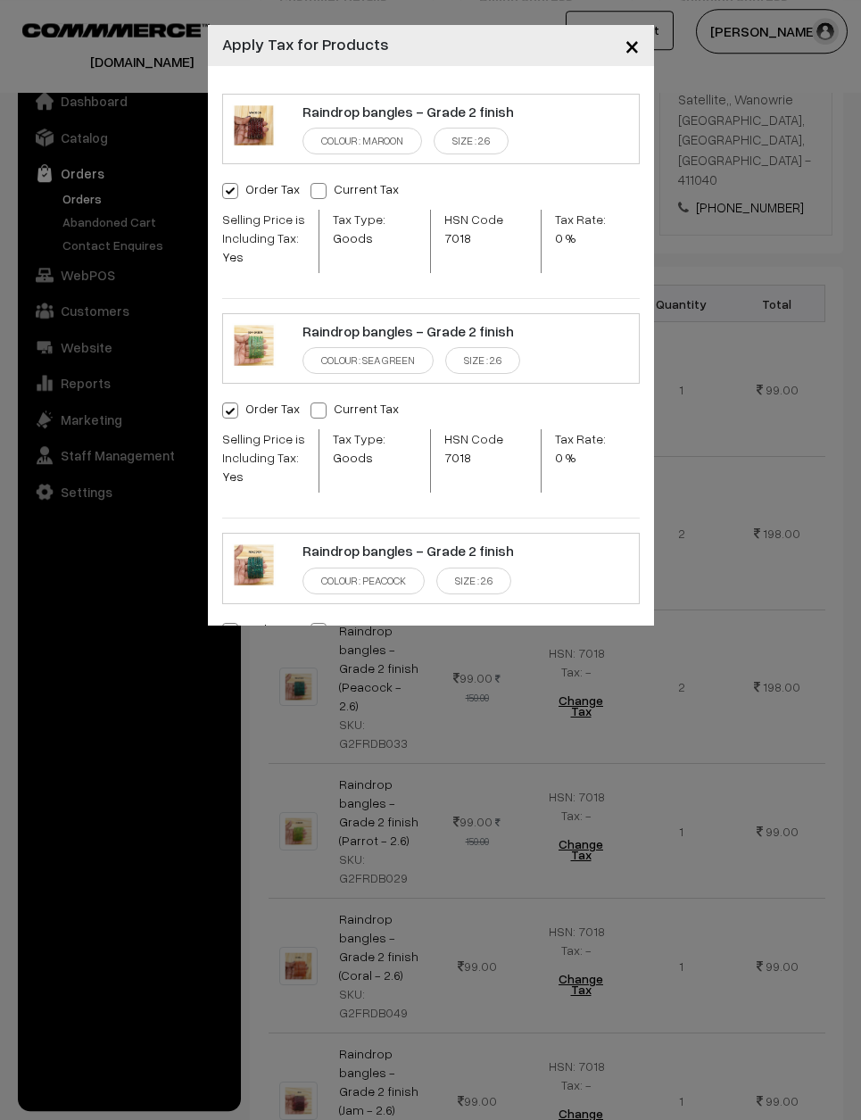
scroll to position [399, 0]
click at [709, 332] on div "× Apply Tax for Products Raindrop bangles - Grade 2 finish Colour : Maroon Size…" at bounding box center [430, 312] width 861 height 625
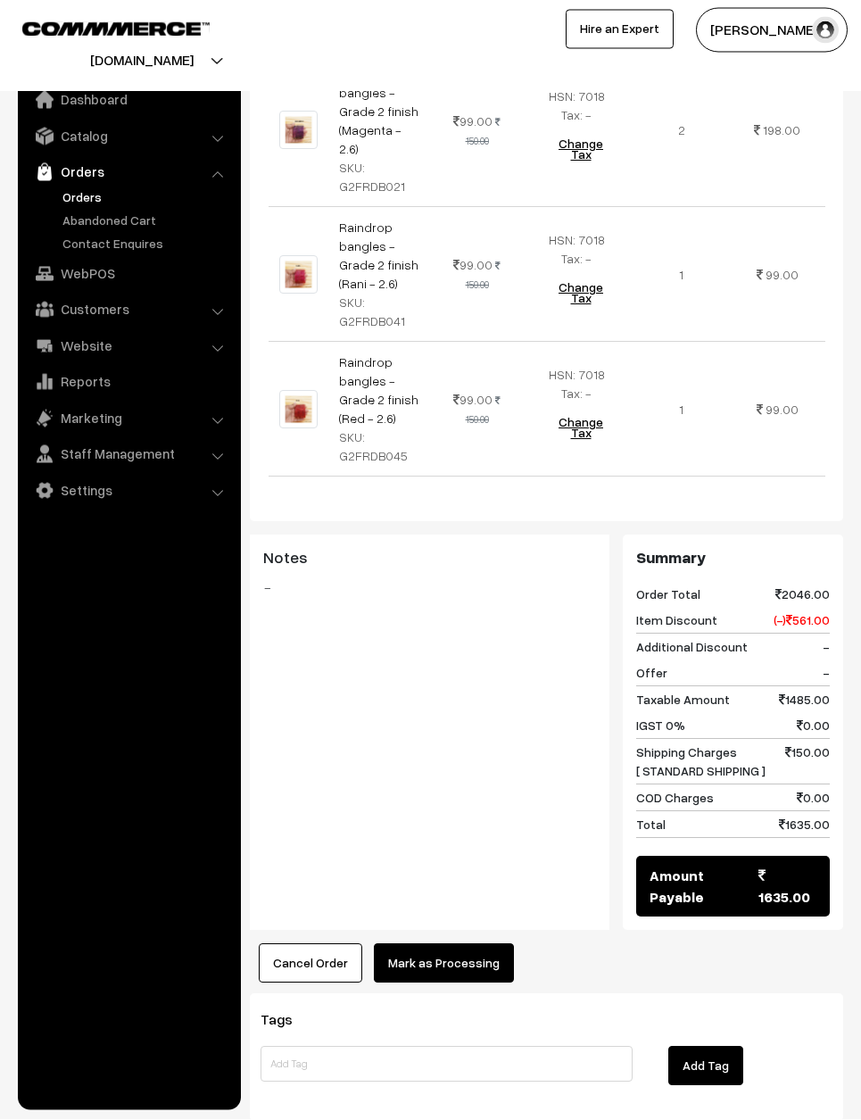
scroll to position [1782, 0]
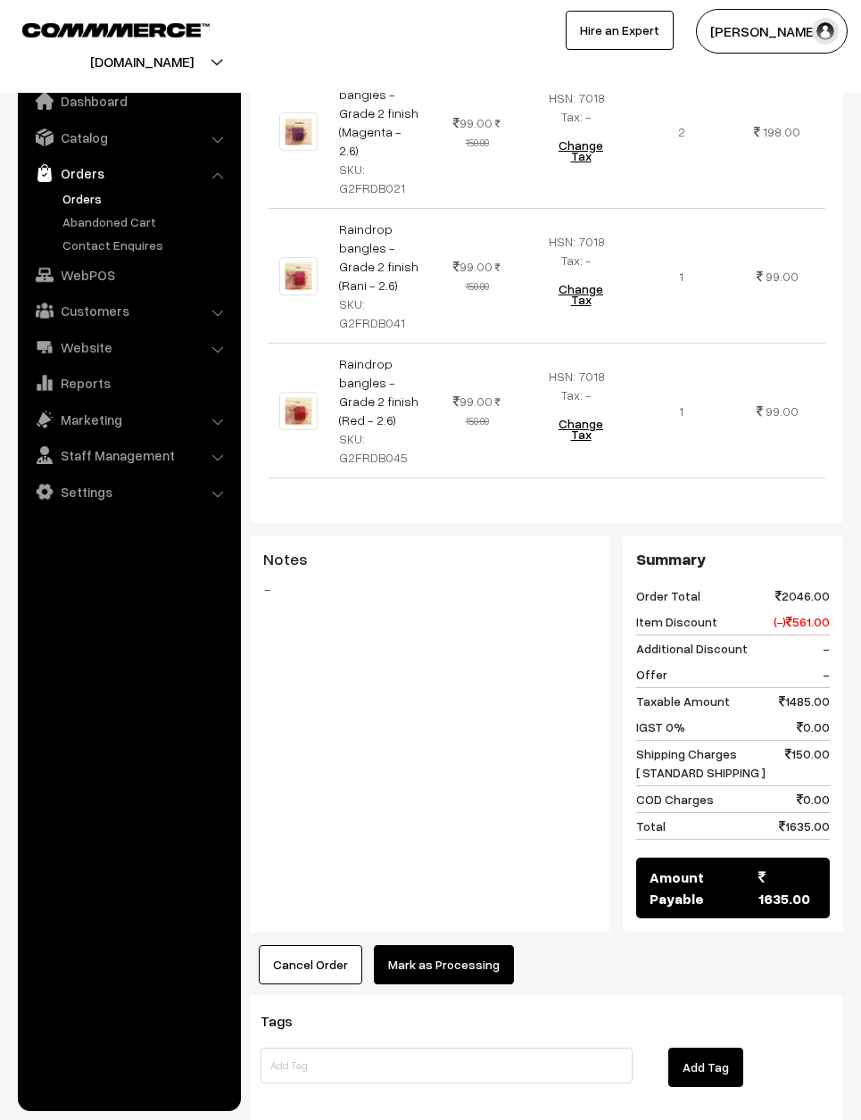
click at [442, 945] on button "Mark as Processing" at bounding box center [444, 964] width 140 height 39
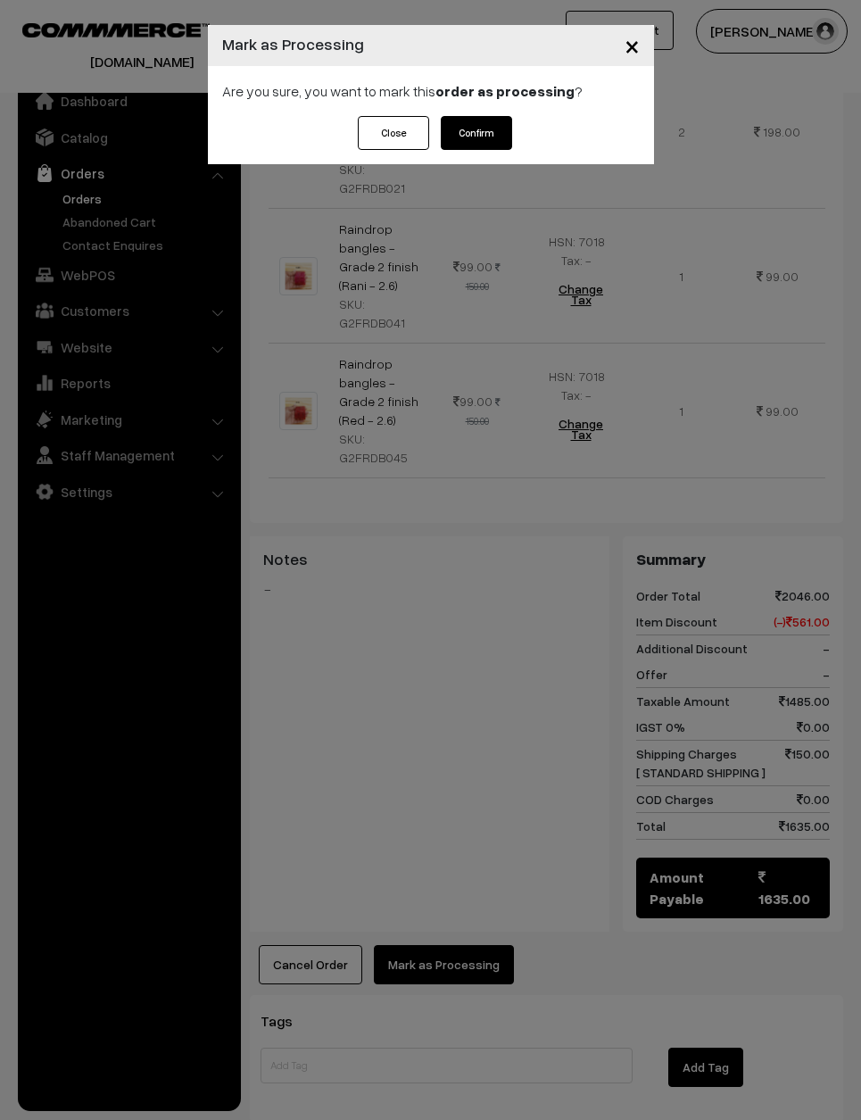
click at [482, 122] on button "Confirm" at bounding box center [476, 133] width 71 height 34
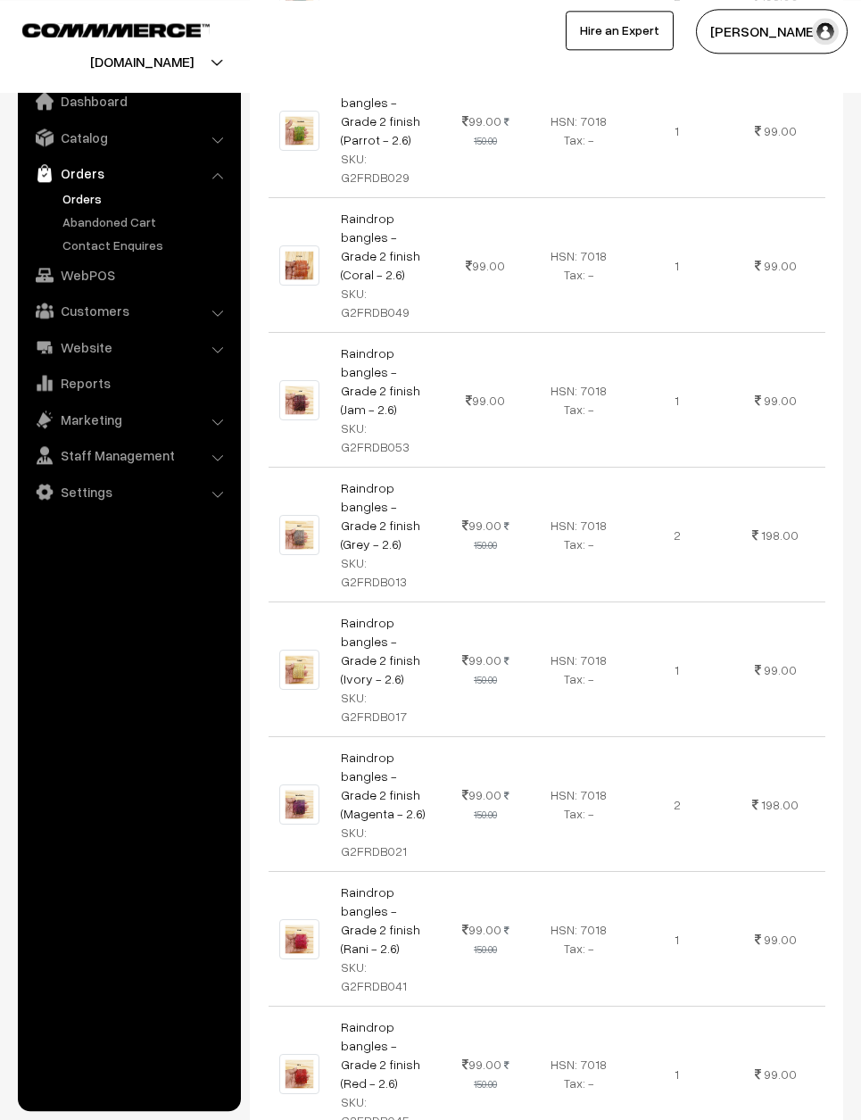
scroll to position [1103, 0]
